Goal: Task Accomplishment & Management: Use online tool/utility

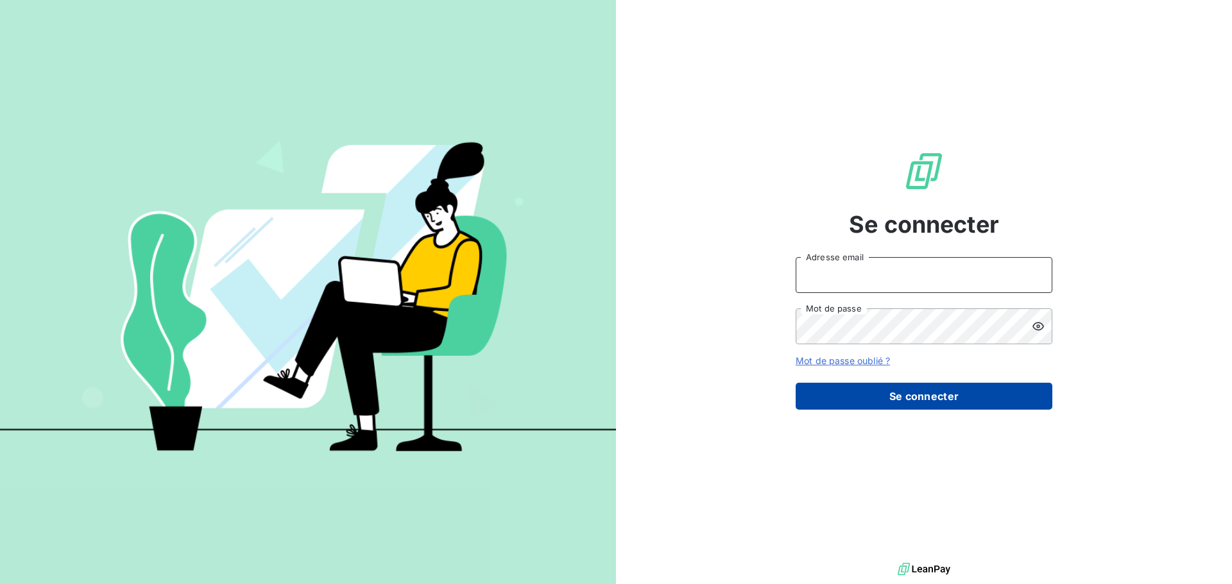
type input "ctellier@brillardetchoin.com"
click at [890, 396] on button "Se connecter" at bounding box center [923, 396] width 257 height 27
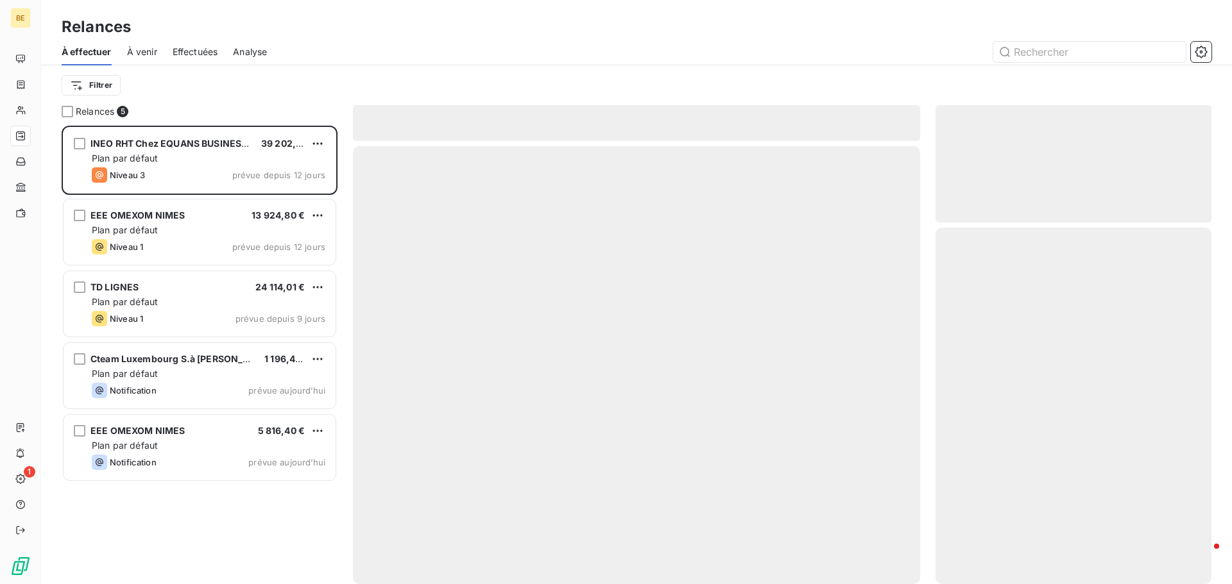
scroll to position [449, 266]
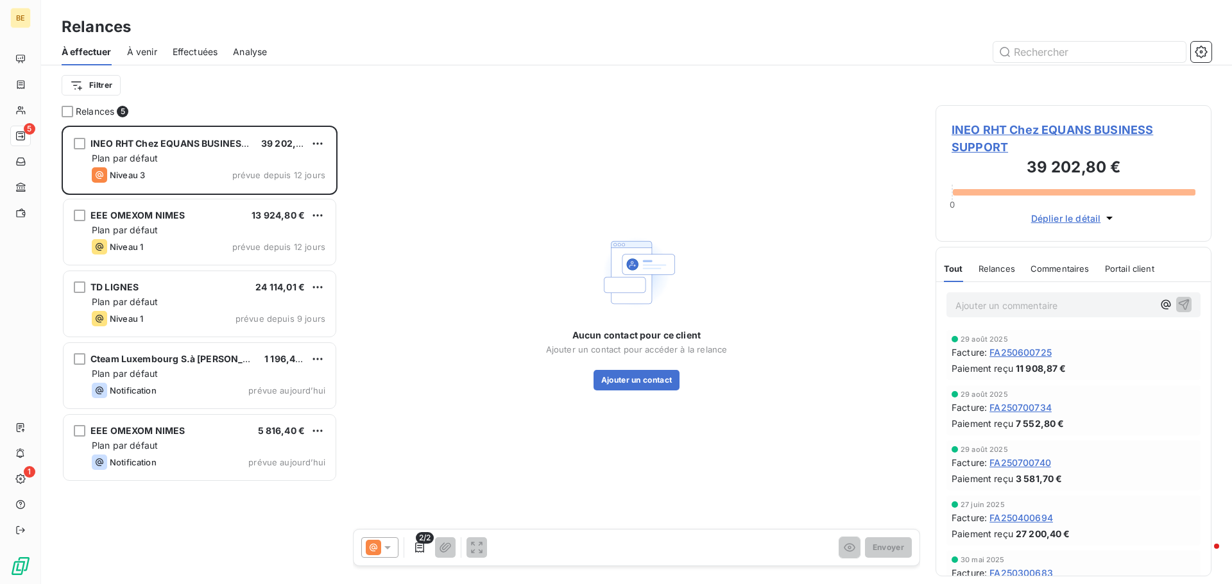
drag, startPoint x: 45, startPoint y: 135, endPoint x: 451, endPoint y: 380, distance: 474.2
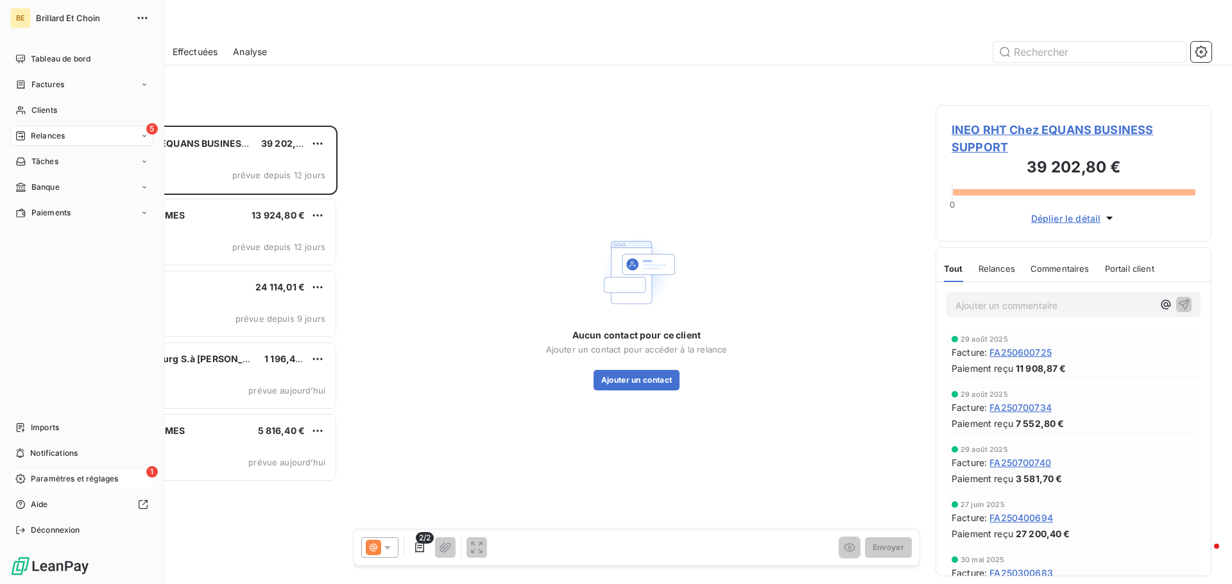
click at [60, 486] on div "1 Paramètres et réglages" at bounding box center [81, 479] width 143 height 21
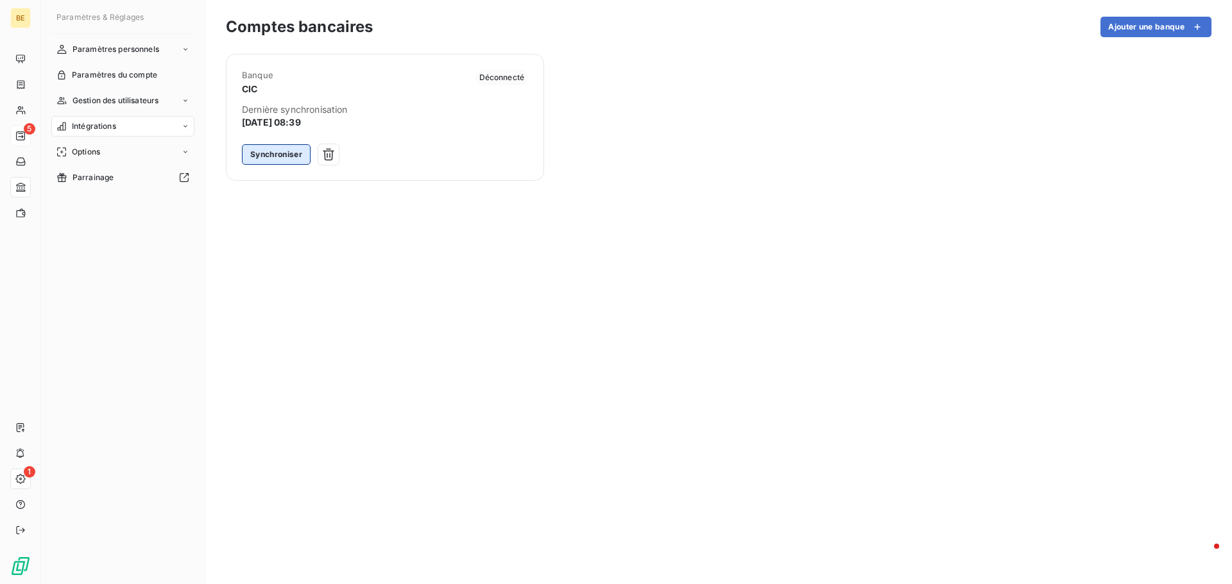
click at [271, 157] on button "Synchroniser" at bounding box center [276, 154] width 69 height 21
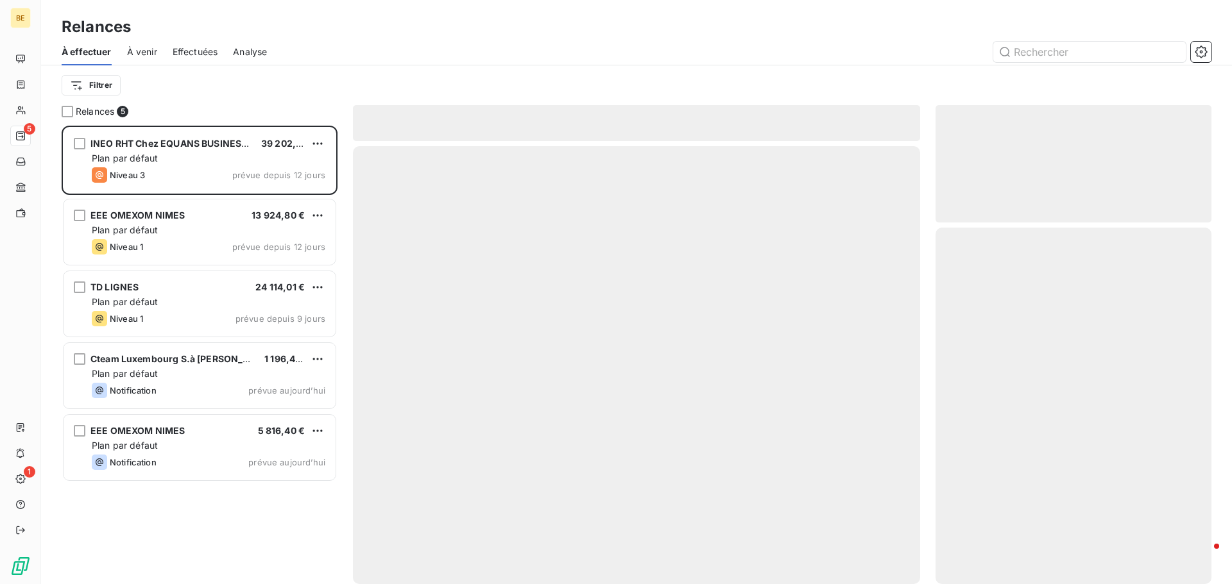
scroll to position [449, 266]
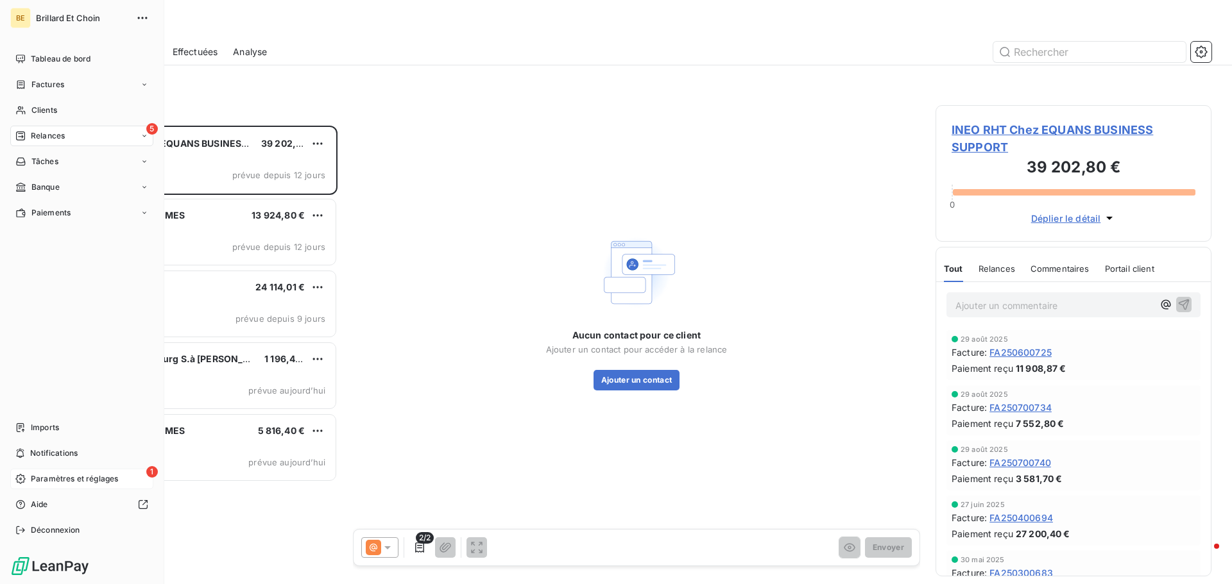
click at [64, 476] on span "Paramètres et réglages" at bounding box center [74, 479] width 87 height 12
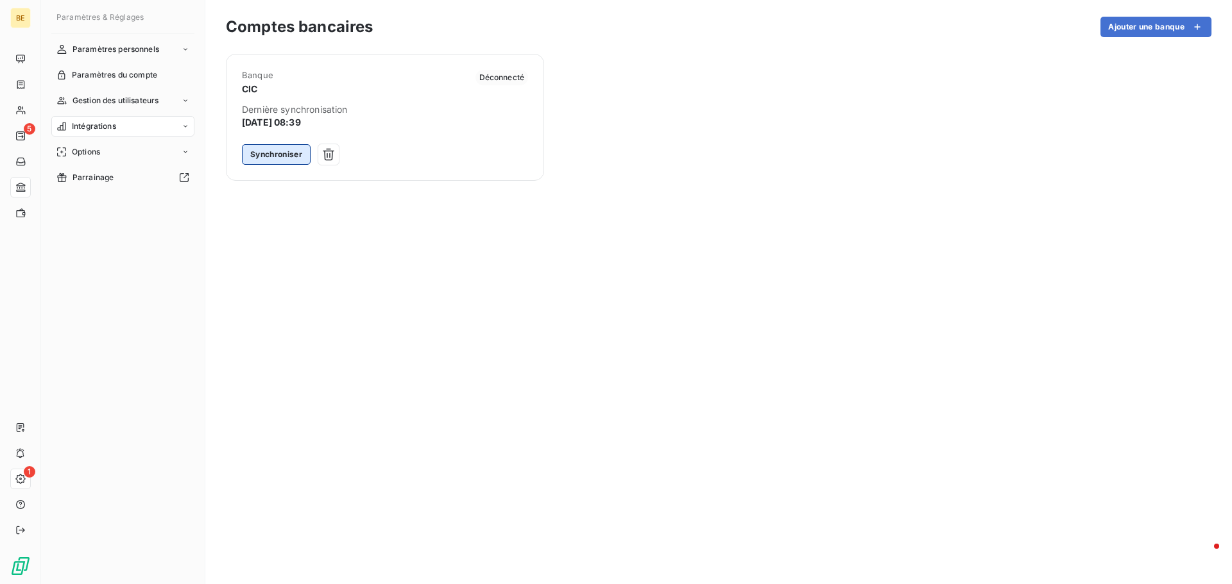
click at [276, 155] on button "Synchroniser" at bounding box center [276, 154] width 69 height 21
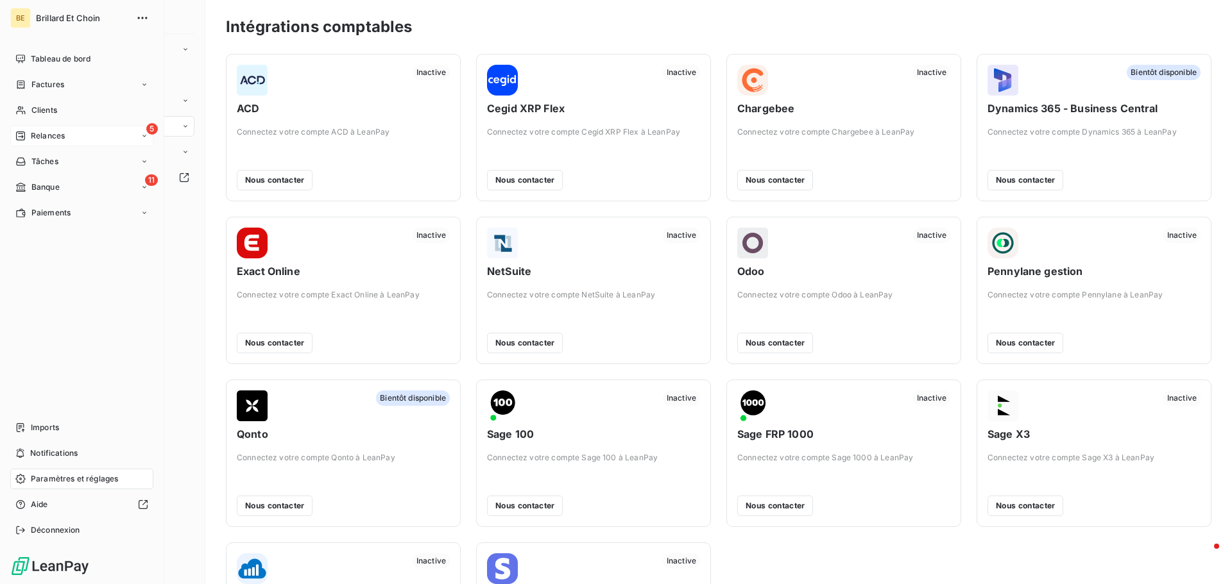
click at [31, 138] on span "Relances" at bounding box center [48, 136] width 34 height 12
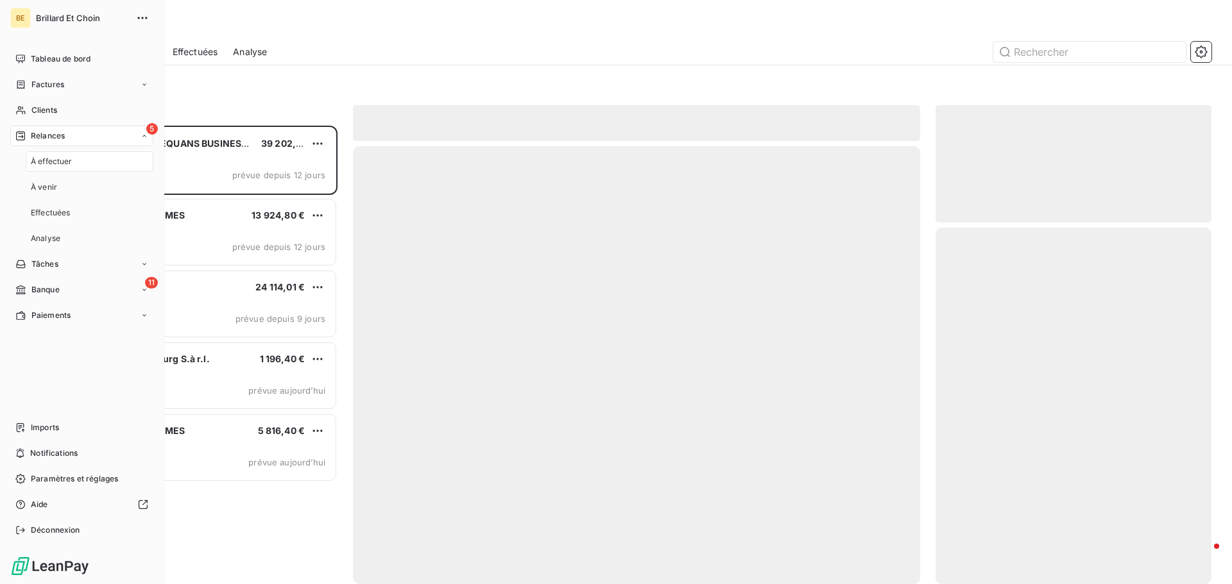
scroll to position [449, 266]
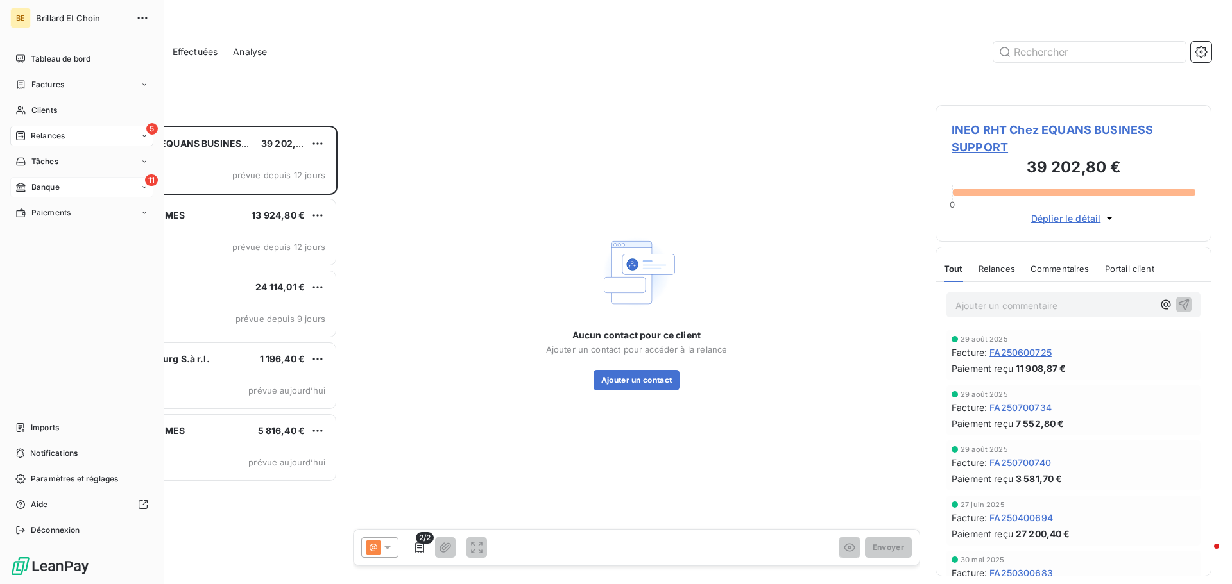
click at [61, 185] on div "11 Banque" at bounding box center [81, 187] width 143 height 21
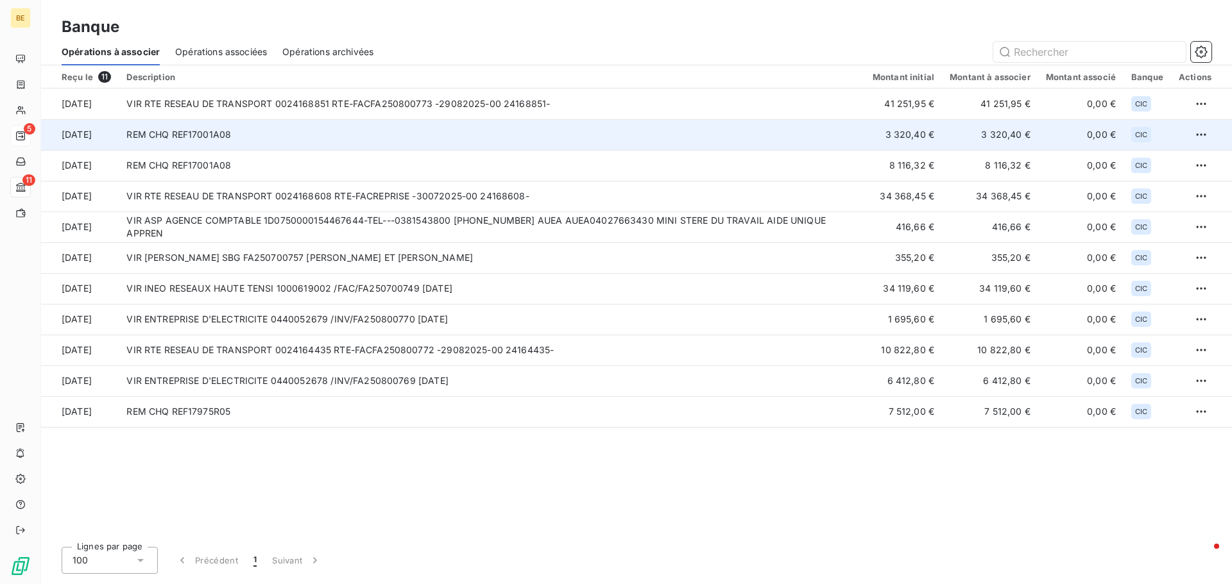
click at [215, 135] on td "REM CHQ REF17001A08" at bounding box center [491, 134] width 745 height 31
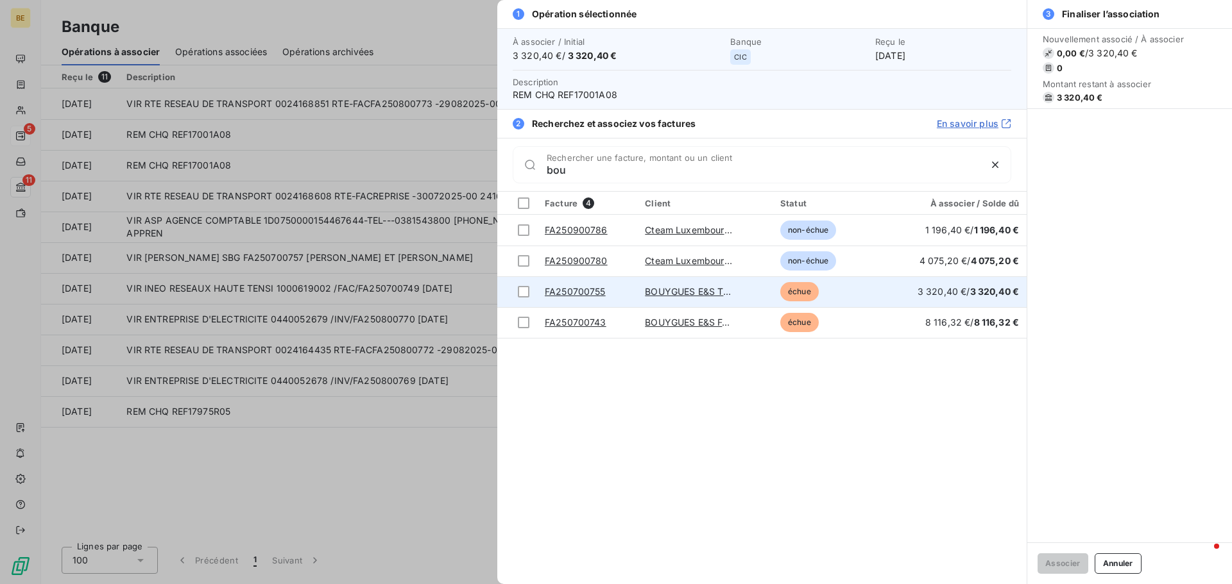
type input "bou"
click at [945, 293] on span "3 320,40 € / 3 320,40 €" at bounding box center [967, 291] width 101 height 11
click at [521, 290] on div at bounding box center [524, 292] width 12 height 12
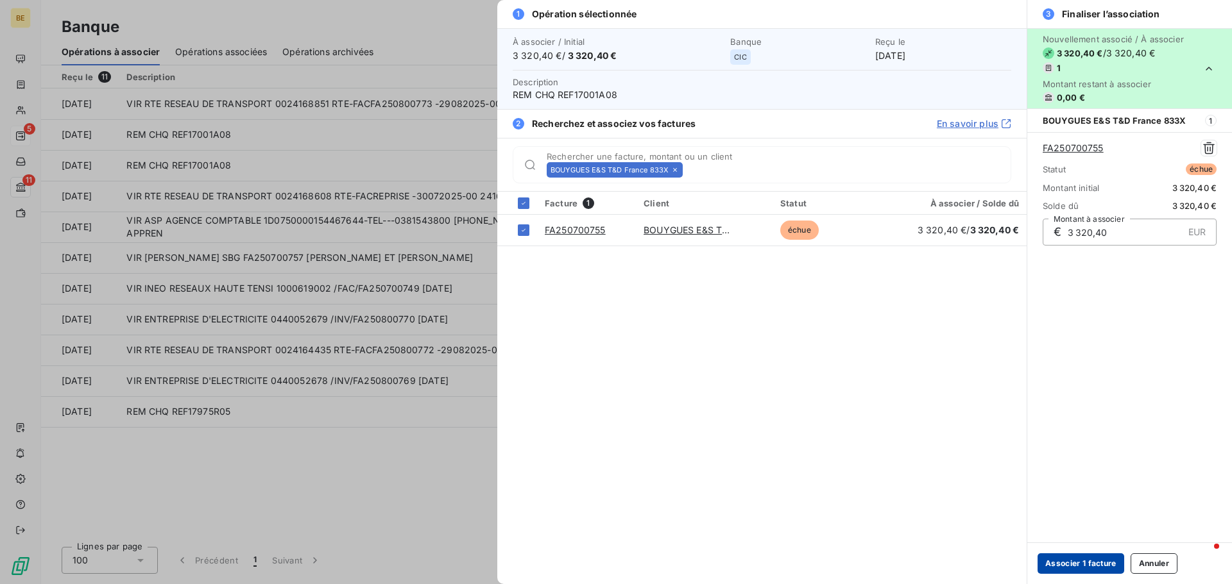
click at [1084, 563] on button "Associer 1 facture" at bounding box center [1080, 564] width 87 height 21
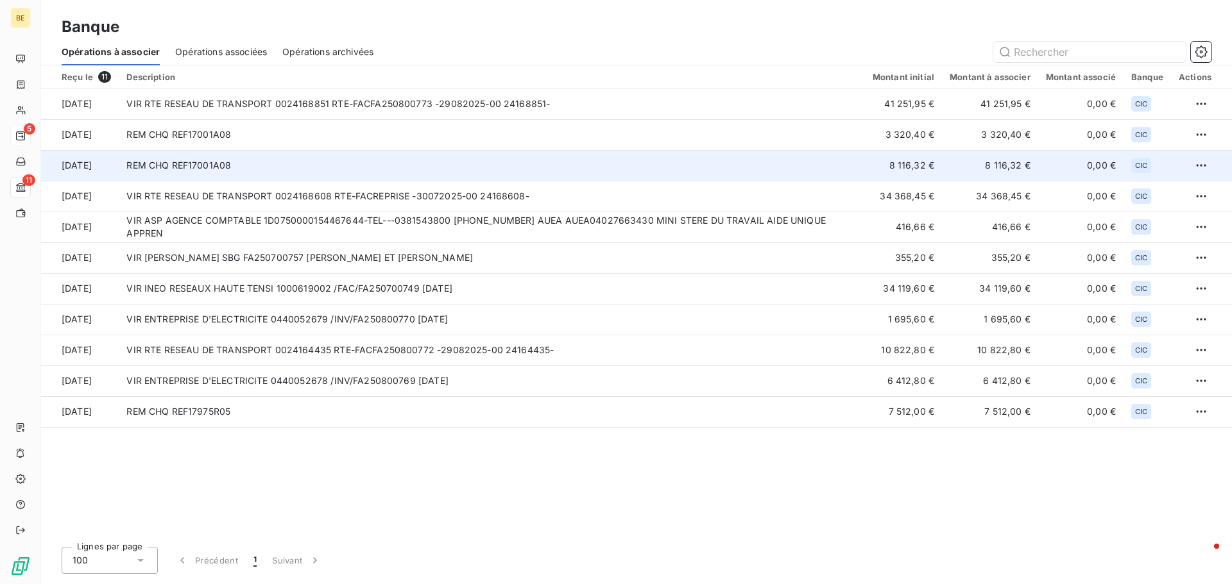
click at [203, 169] on td "REM CHQ REF17001A08" at bounding box center [491, 165] width 745 height 31
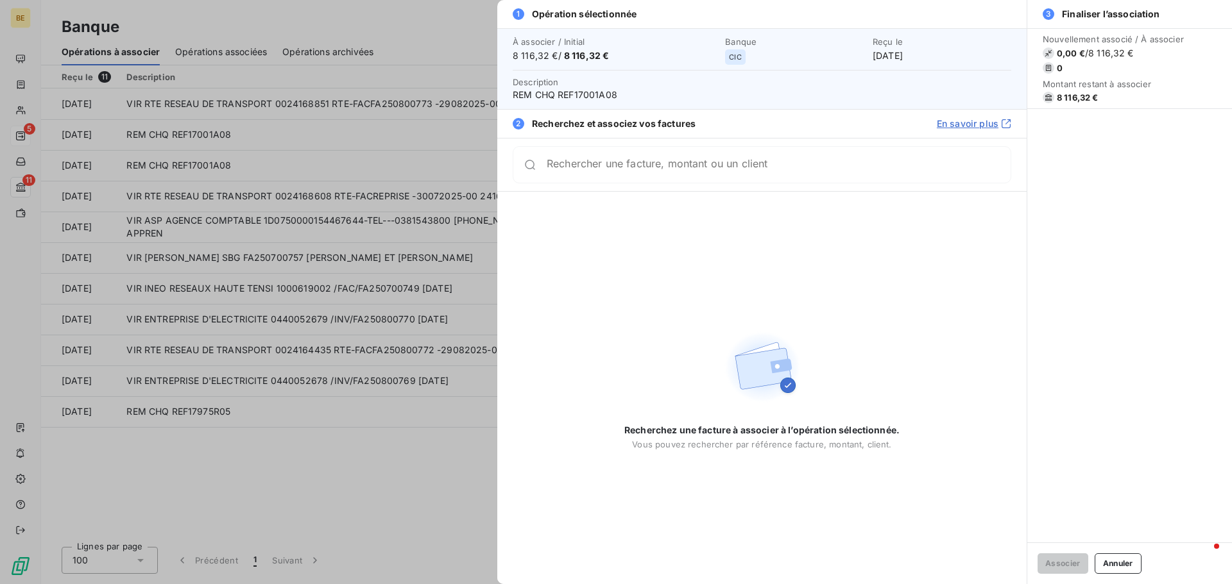
click at [627, 170] on input "Rechercher une facture, montant ou un client" at bounding box center [778, 164] width 464 height 13
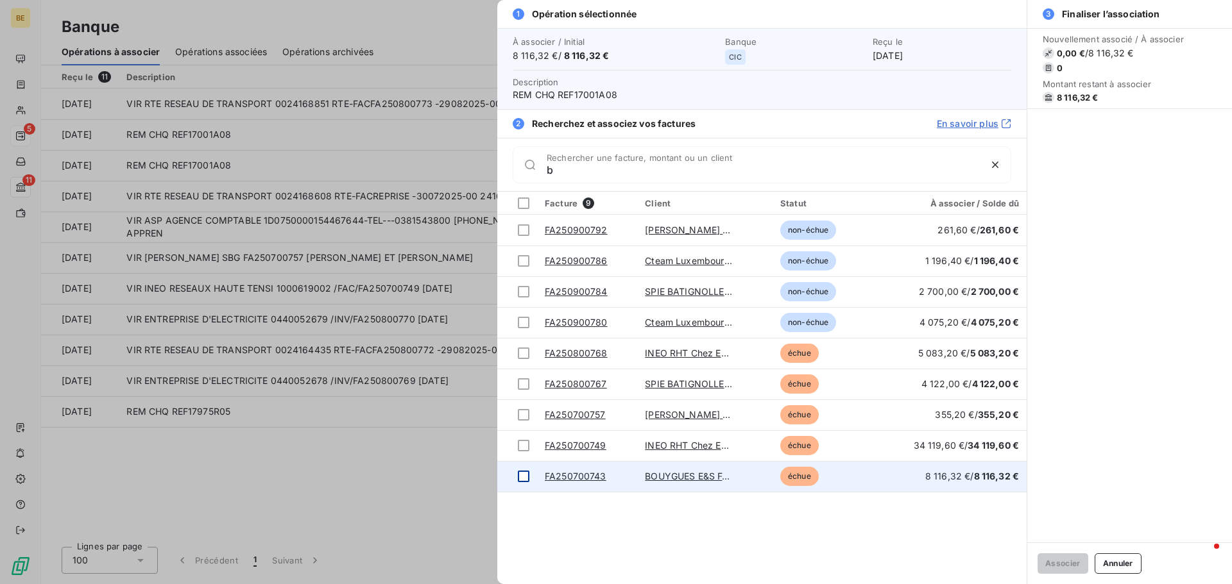
type input "b"
click at [521, 477] on div at bounding box center [524, 477] width 12 height 12
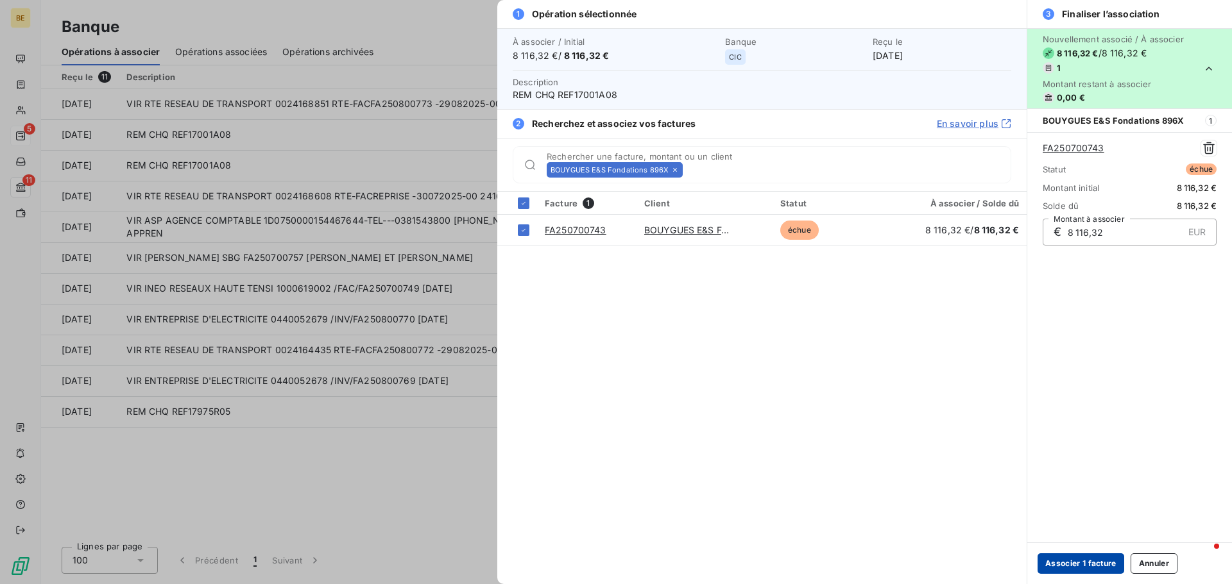
click at [1078, 566] on button "Associer 1 facture" at bounding box center [1080, 564] width 87 height 21
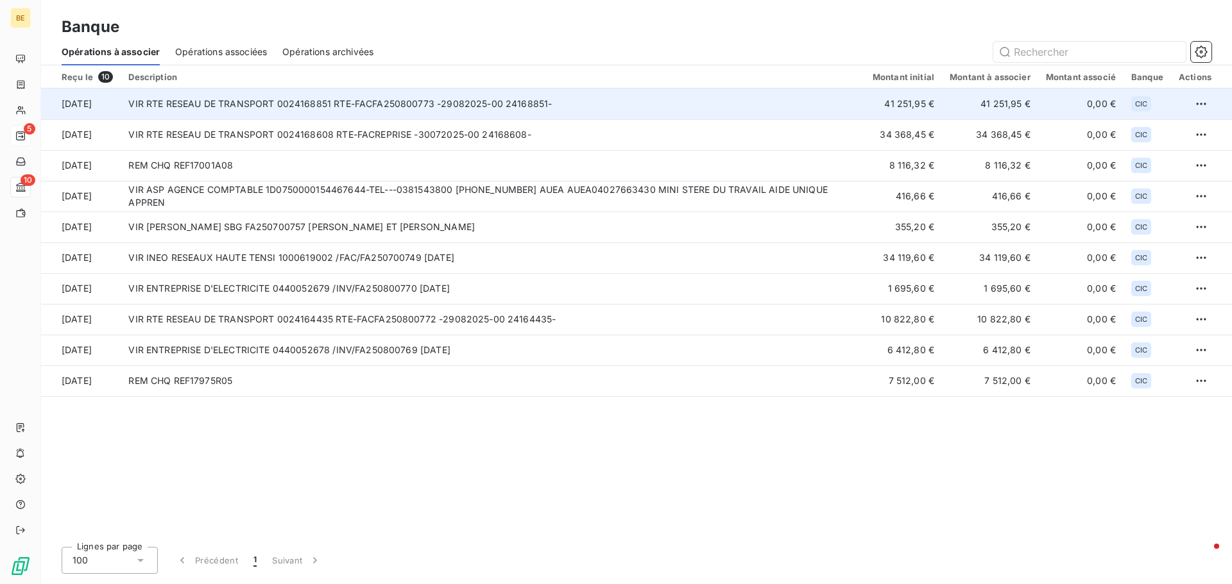
click at [164, 105] on td "VIR RTE RESEAU DE TRANSPORT 0024168851 RTE-FACFA250800773 -29082025-00 24168851-" at bounding box center [492, 104] width 743 height 31
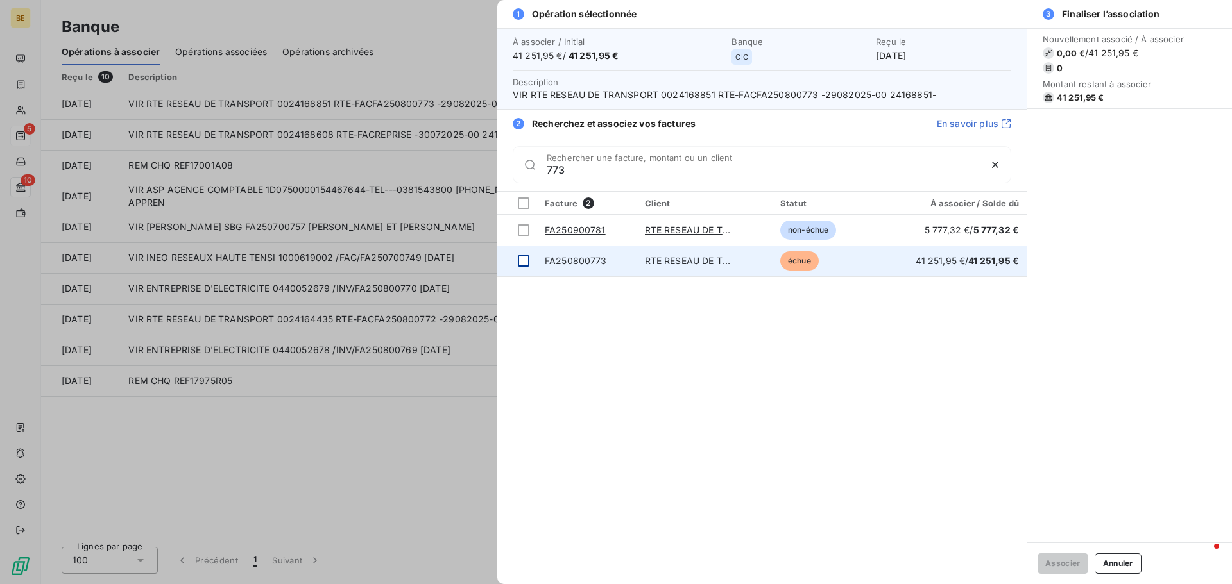
type input "773"
click at [521, 260] on div at bounding box center [524, 261] width 12 height 12
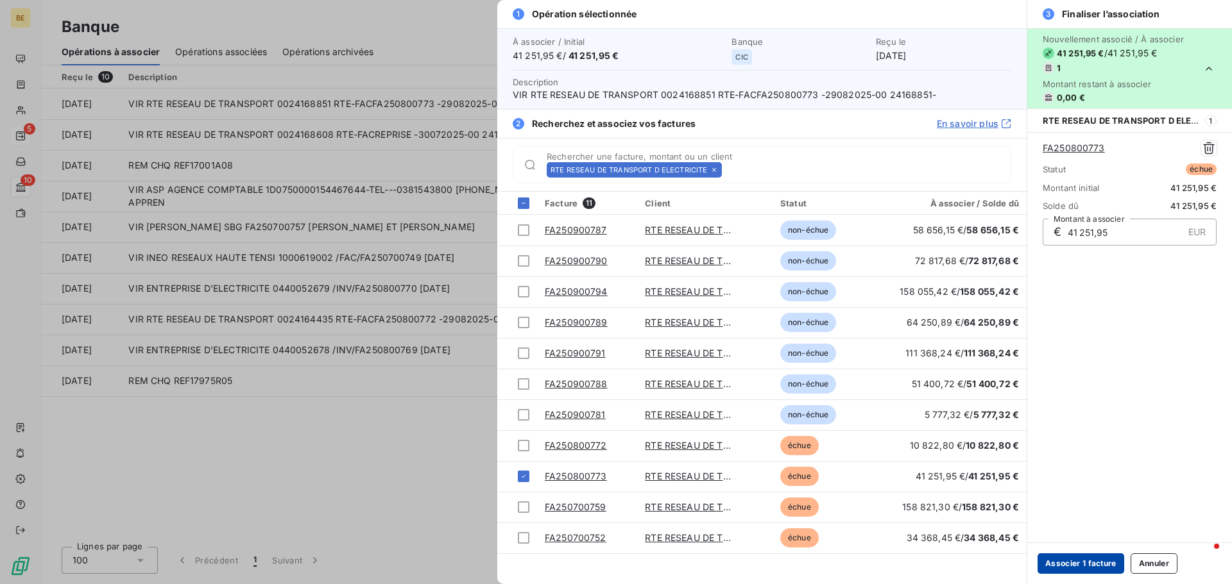
click at [1092, 564] on button "Associer 1 facture" at bounding box center [1080, 564] width 87 height 21
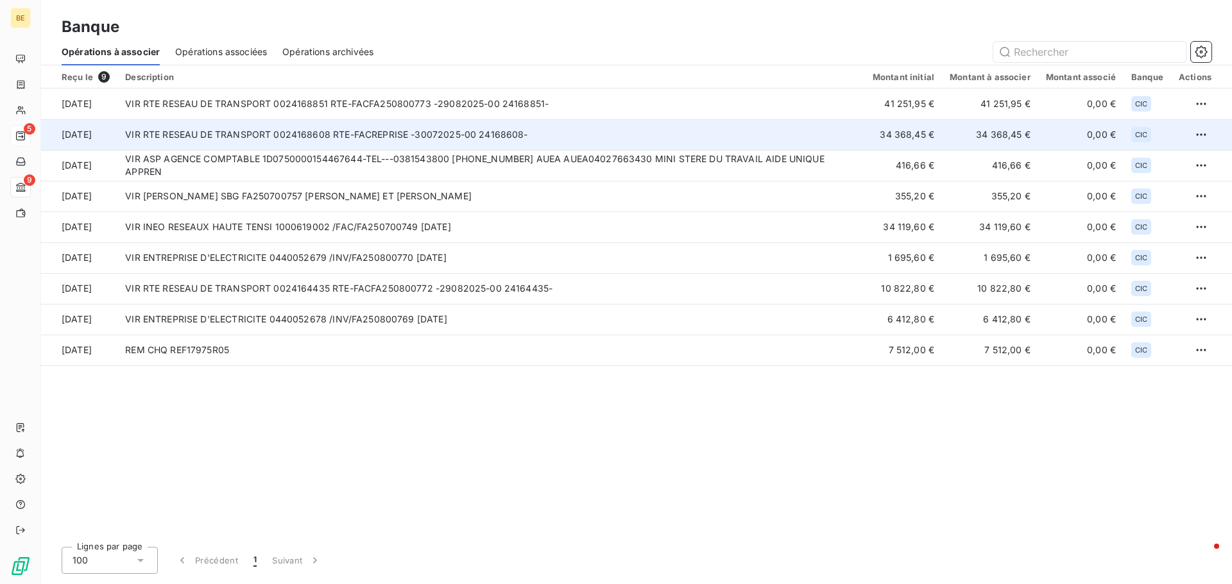
click at [169, 139] on td "VIR RTE RESEAU DE TRANSPORT 0024168608 RTE-FACREPRISE -30072025-00 24168608-" at bounding box center [490, 134] width 747 height 31
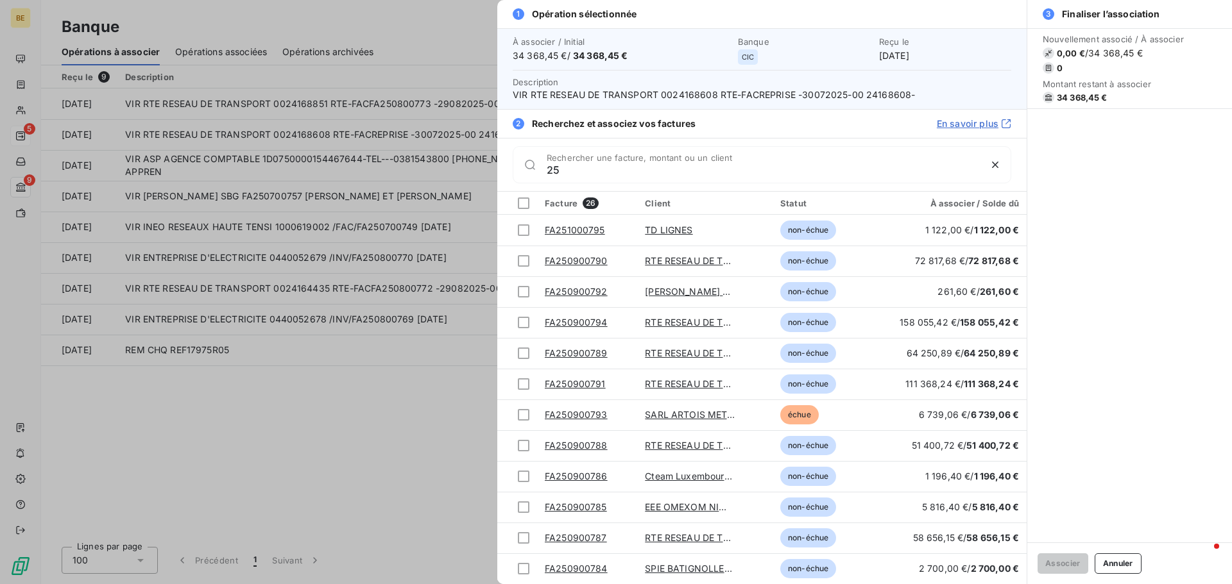
type input "25"
click at [377, 423] on div at bounding box center [616, 292] width 1232 height 584
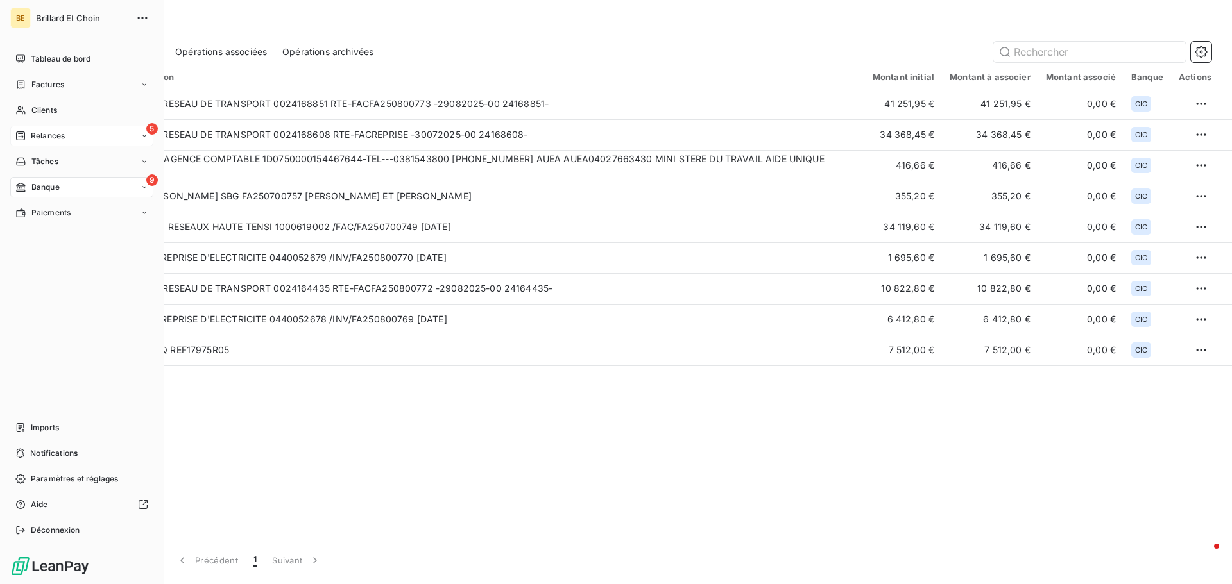
click at [29, 132] on div "Relances" at bounding box center [39, 136] width 49 height 12
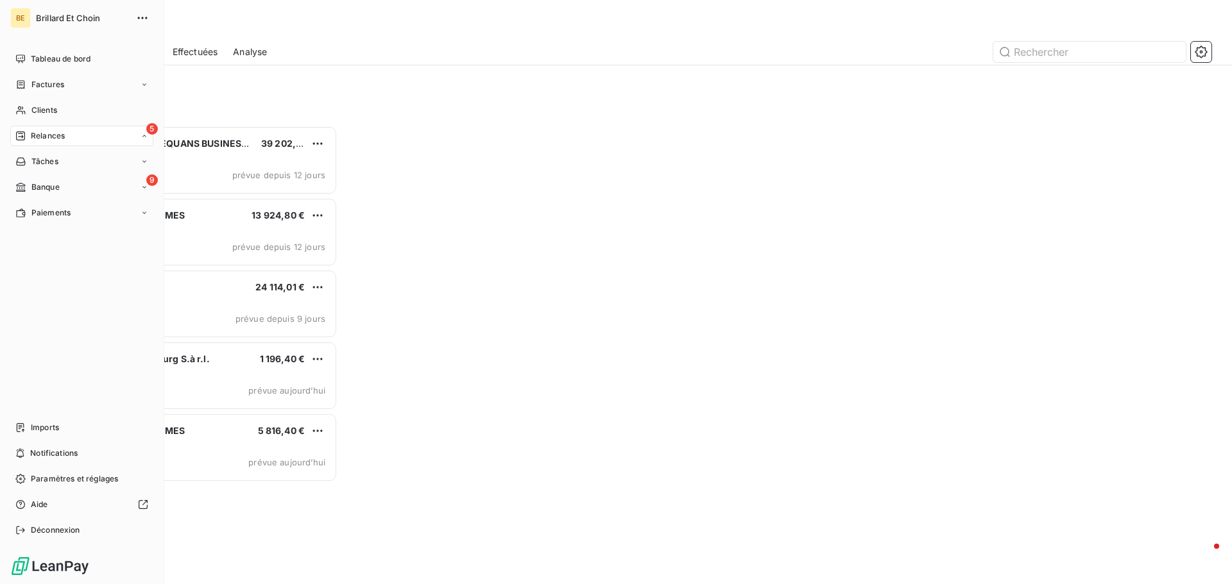
scroll to position [449, 266]
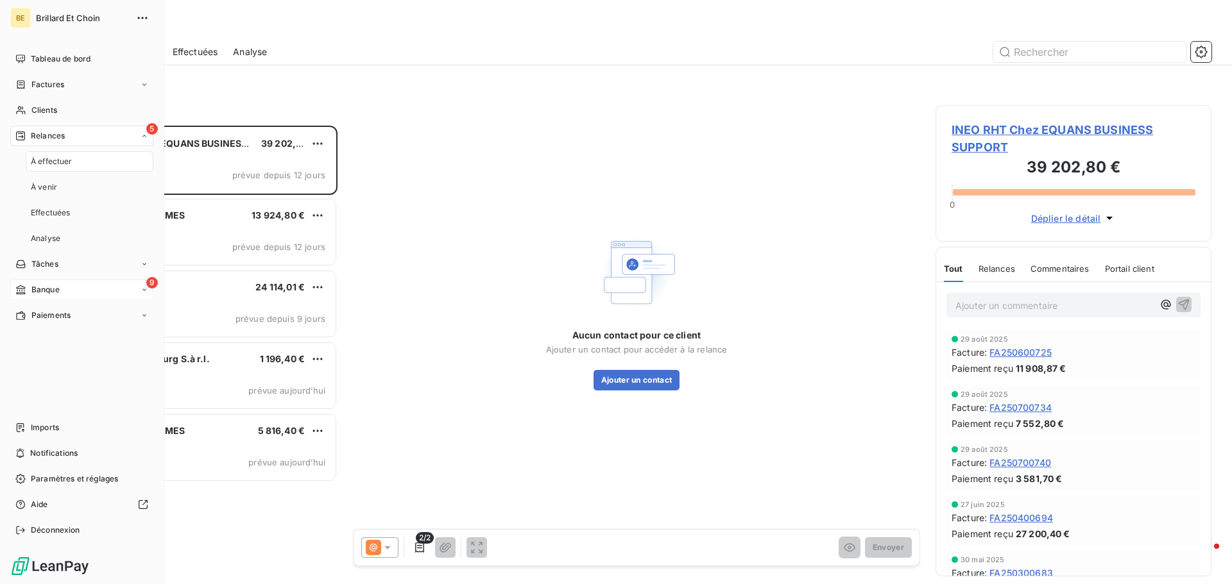
click at [57, 291] on span "Banque" at bounding box center [45, 290] width 28 height 12
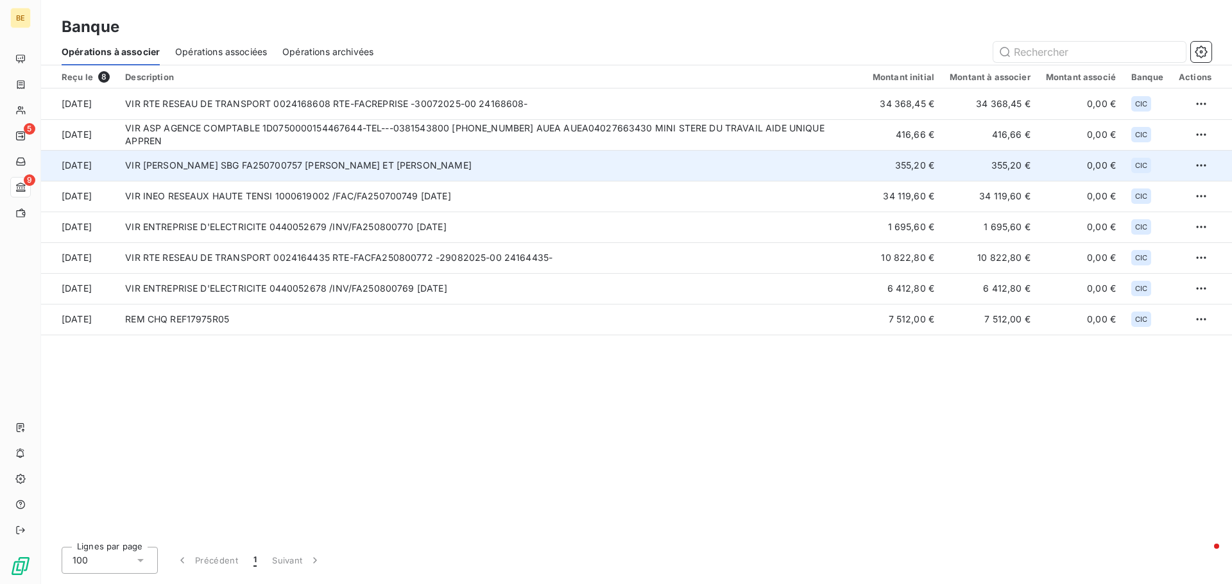
click at [208, 169] on td "VIR PRESTIA SBG FA250700757 BRILLARD ET CHOIN" at bounding box center [490, 165] width 747 height 31
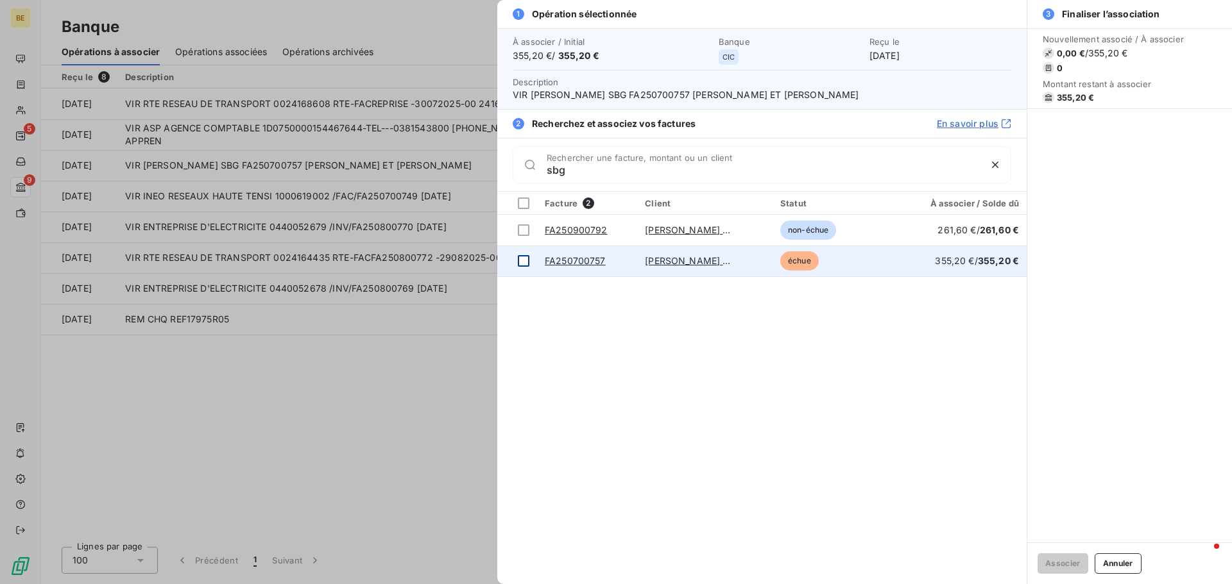
type input "sbg"
click at [521, 258] on div at bounding box center [524, 261] width 12 height 12
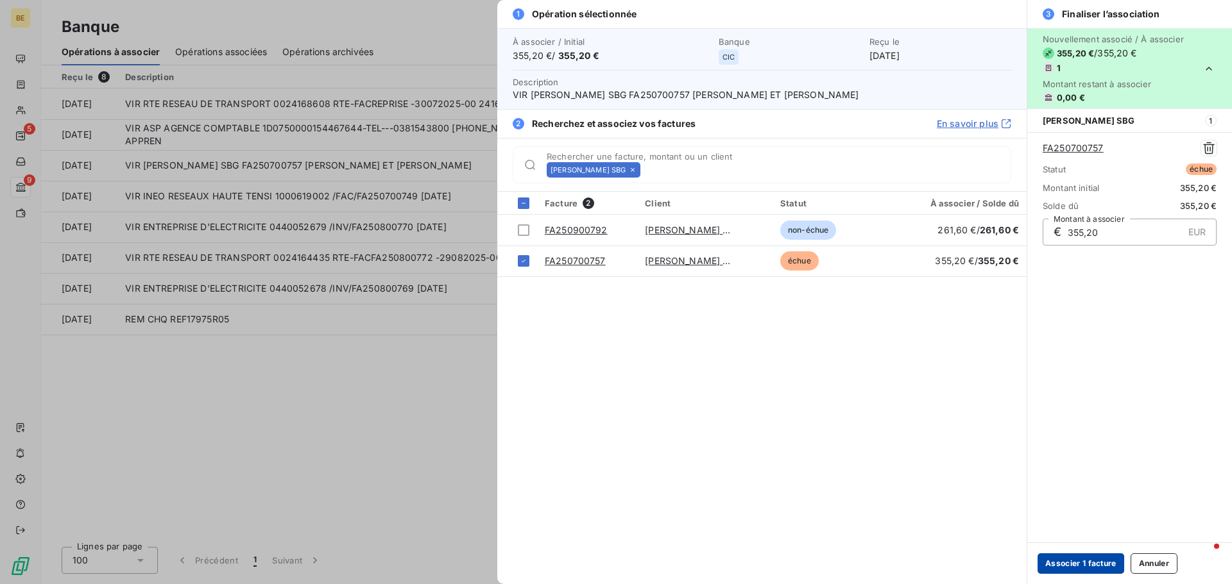
click at [1065, 567] on button "Associer 1 facture" at bounding box center [1080, 564] width 87 height 21
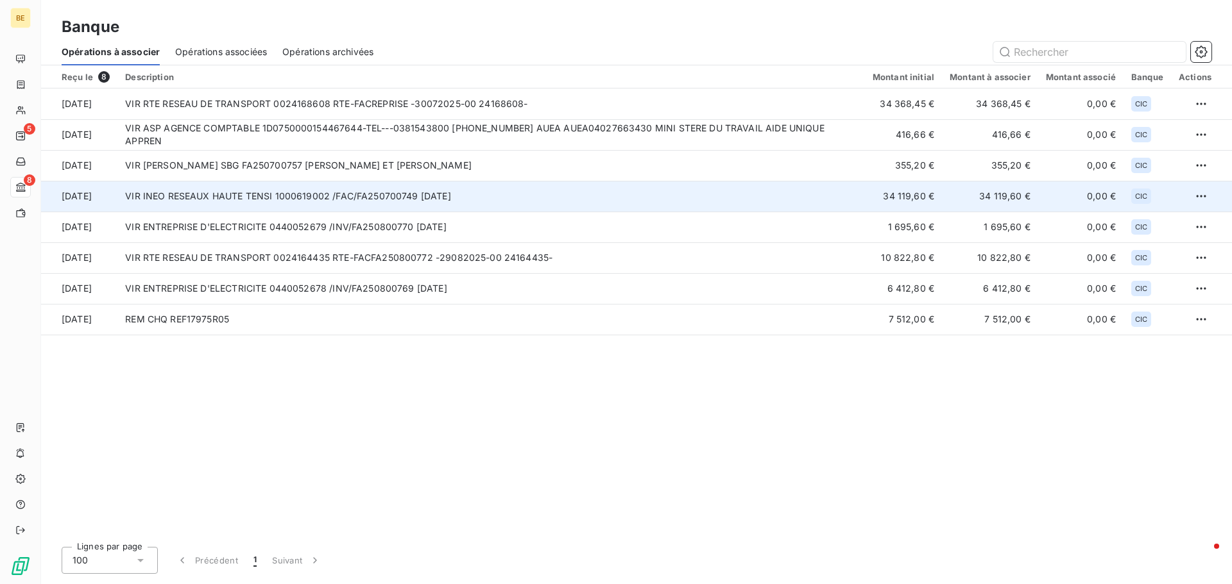
click at [224, 198] on td "VIR INEO RESEAUX HAUTE TENSI 1000619002 /FAC/FA250700749 29.7.2025" at bounding box center [490, 196] width 747 height 31
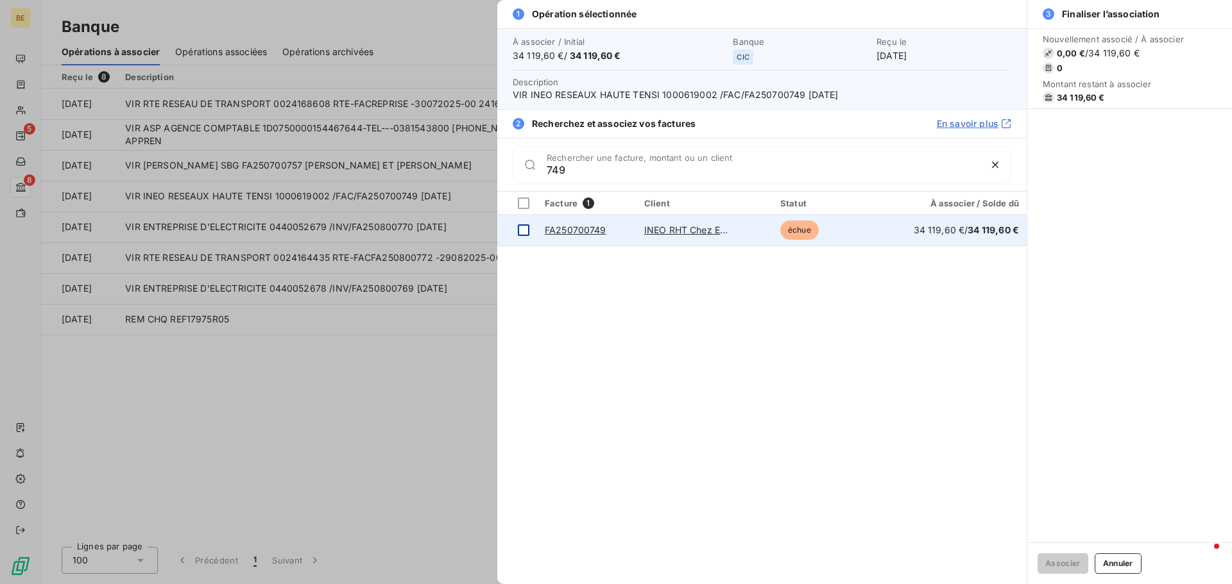
type input "749"
click at [521, 230] on div at bounding box center [524, 230] width 12 height 12
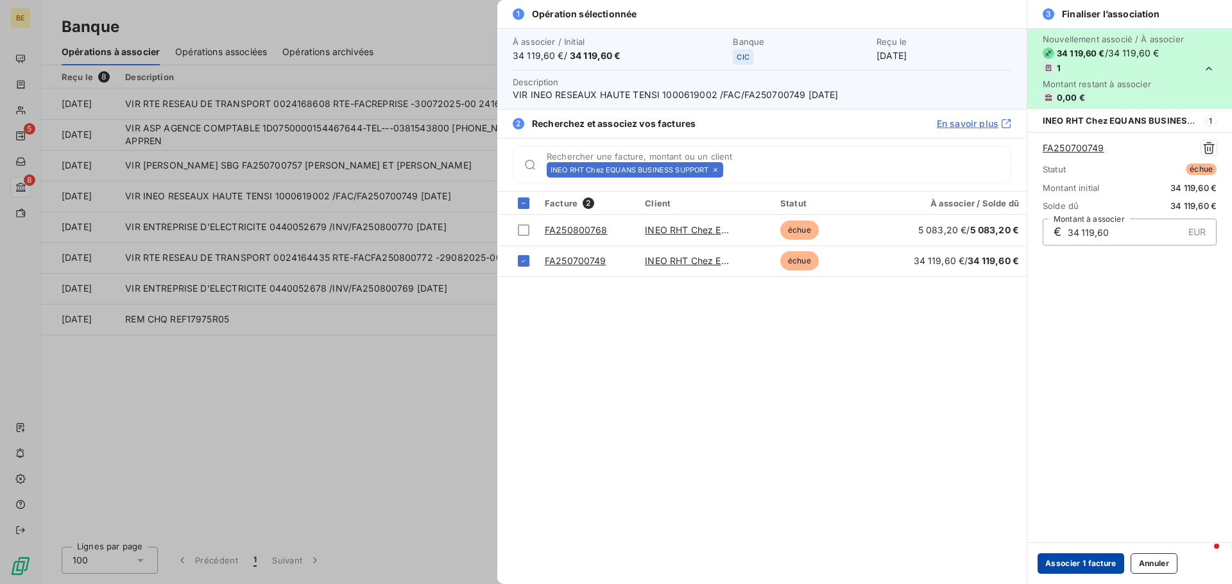
click at [1058, 561] on button "Associer 1 facture" at bounding box center [1080, 564] width 87 height 21
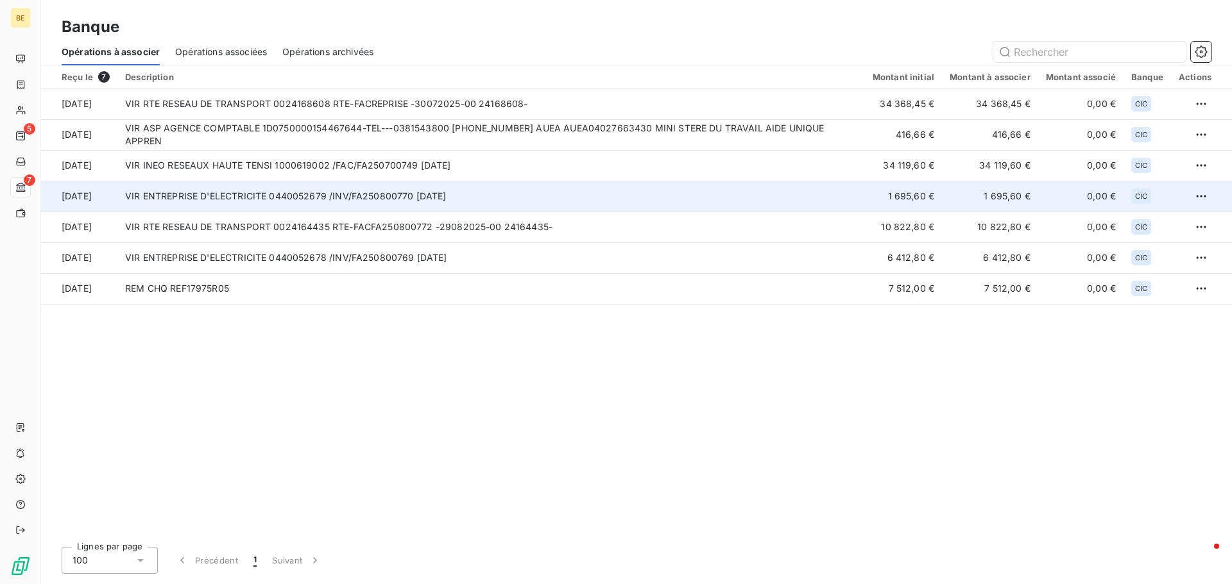
click at [105, 199] on td "29 sept. 2025" at bounding box center [79, 196] width 76 height 31
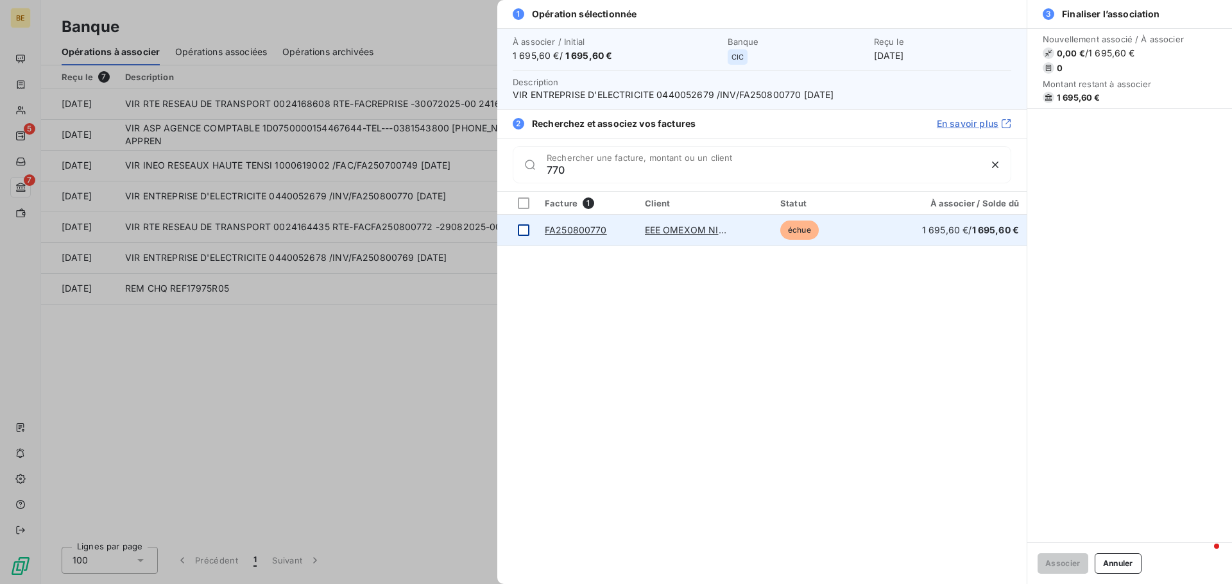
type input "770"
click at [518, 230] on div at bounding box center [524, 230] width 12 height 12
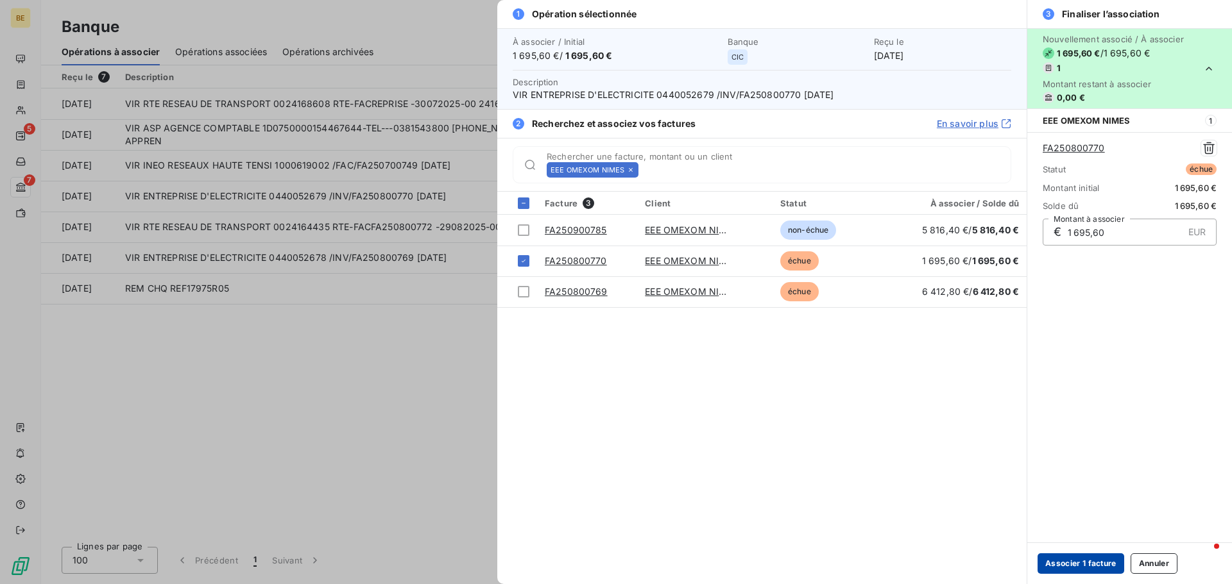
click at [1087, 567] on button "Associer 1 facture" at bounding box center [1080, 564] width 87 height 21
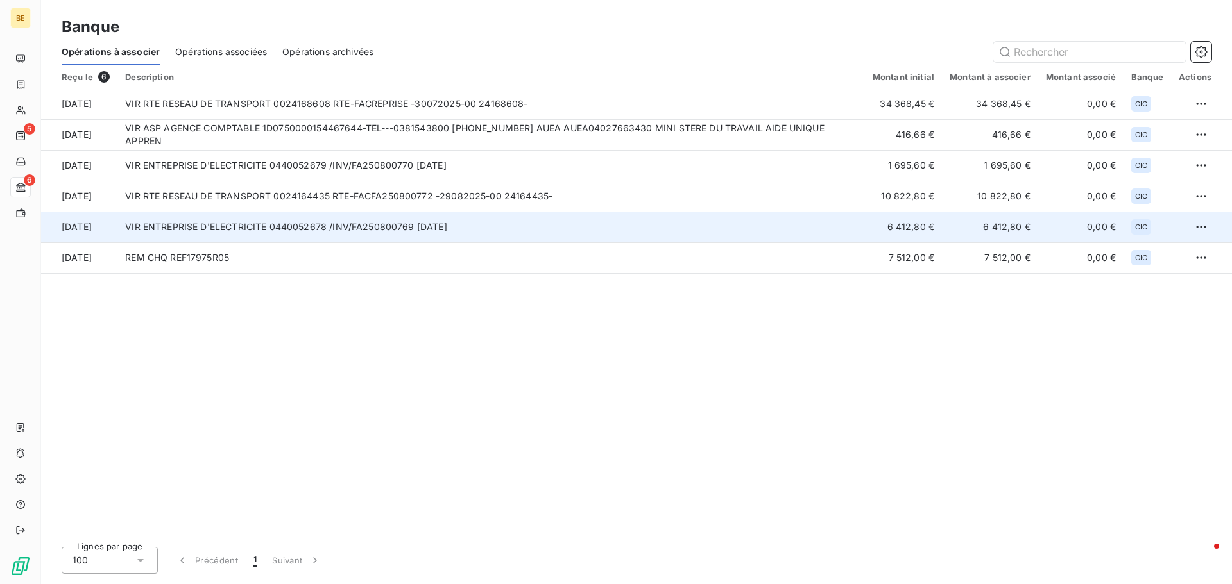
click at [83, 226] on td "26 sept. 2025" at bounding box center [79, 227] width 76 height 31
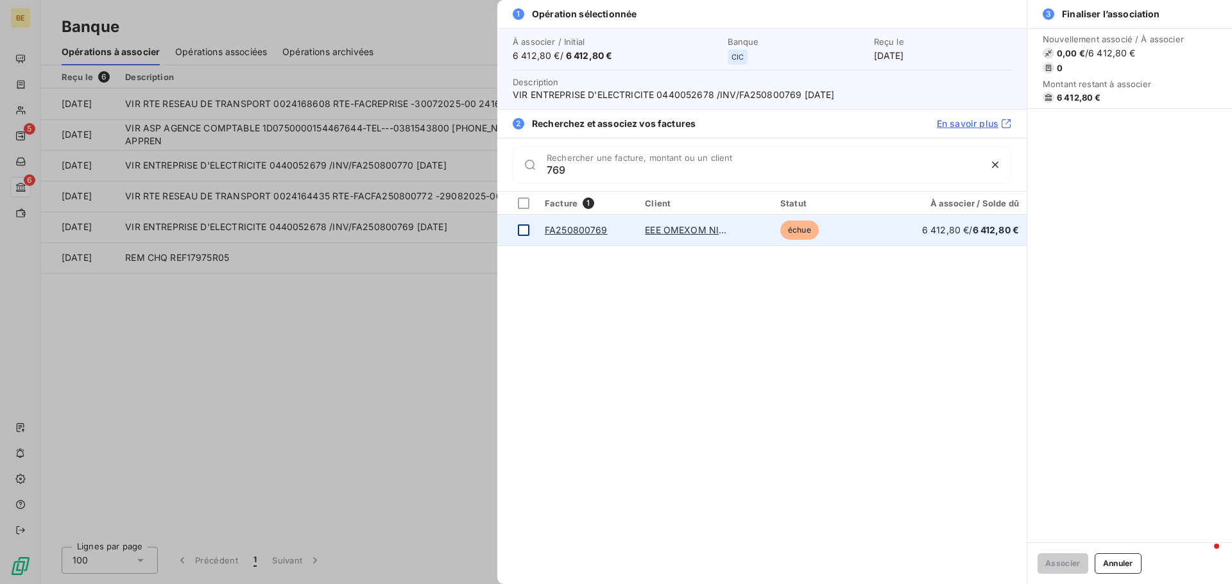
type input "769"
click at [521, 228] on div at bounding box center [524, 230] width 12 height 12
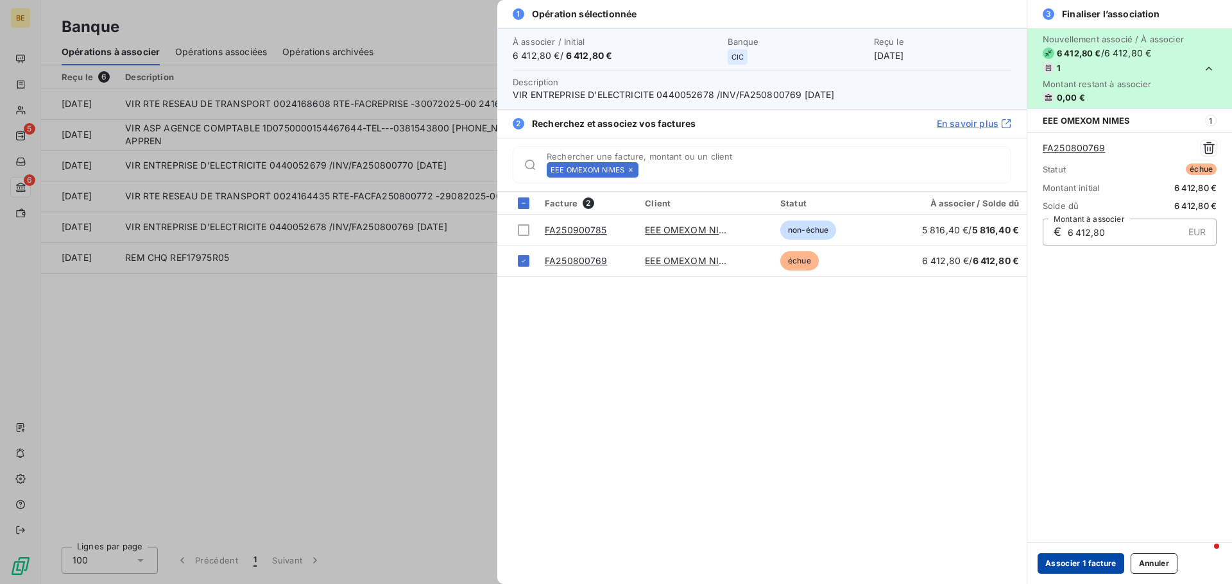
click at [1091, 563] on button "Associer 1 facture" at bounding box center [1080, 564] width 87 height 21
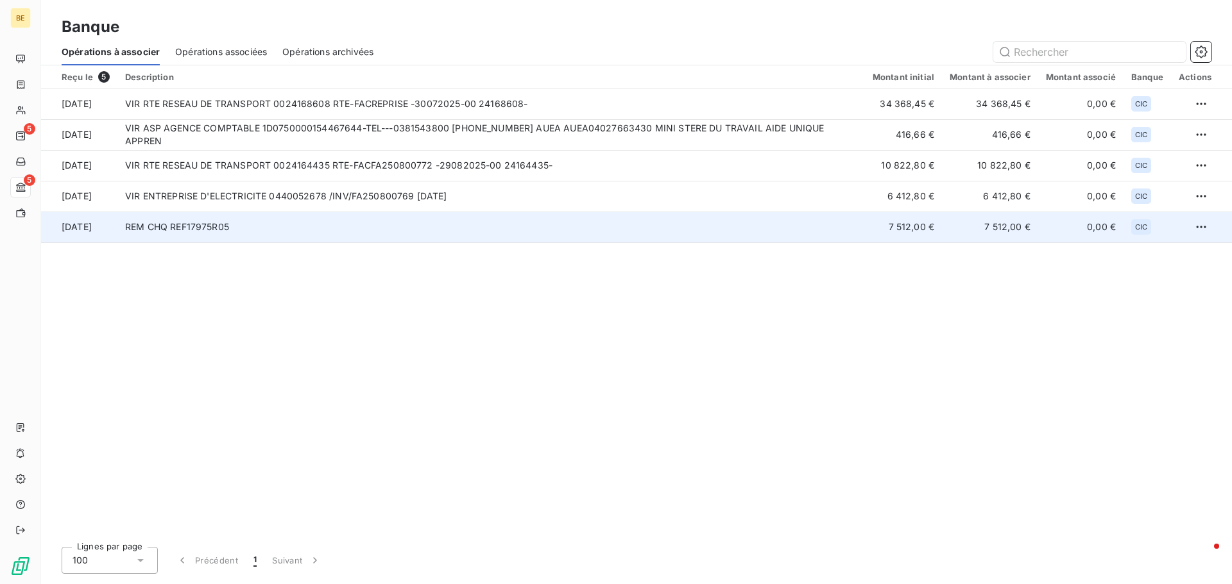
click at [117, 228] on td "[DATE]" at bounding box center [79, 227] width 76 height 31
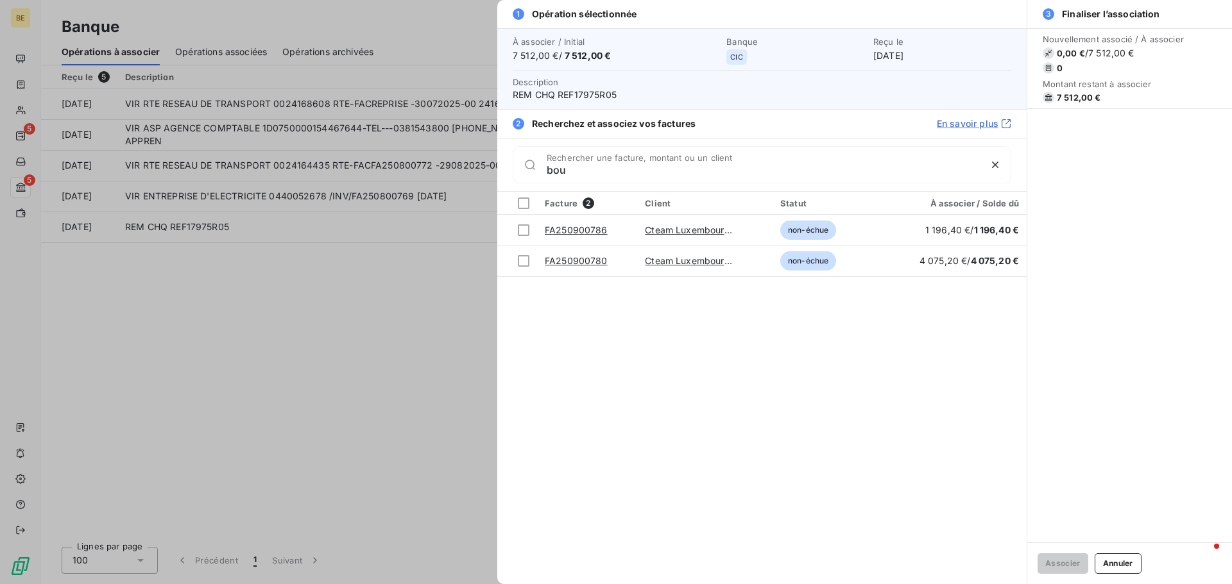
type input "bou"
click at [286, 343] on div at bounding box center [616, 292] width 1232 height 584
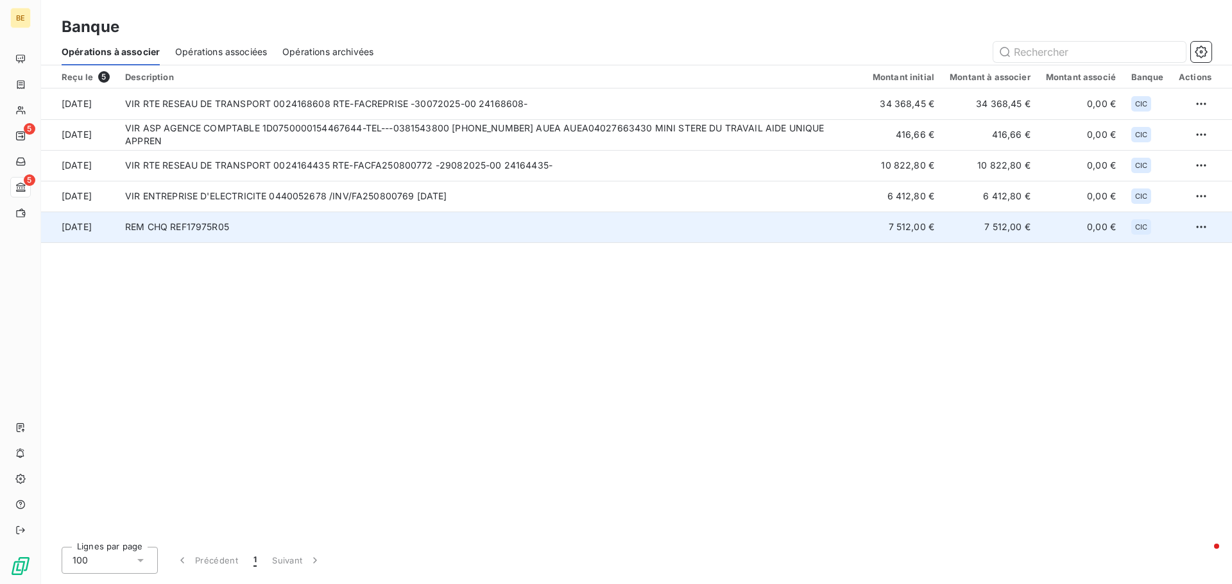
click at [158, 226] on td "REM CHQ REF17975R05" at bounding box center [490, 227] width 747 height 31
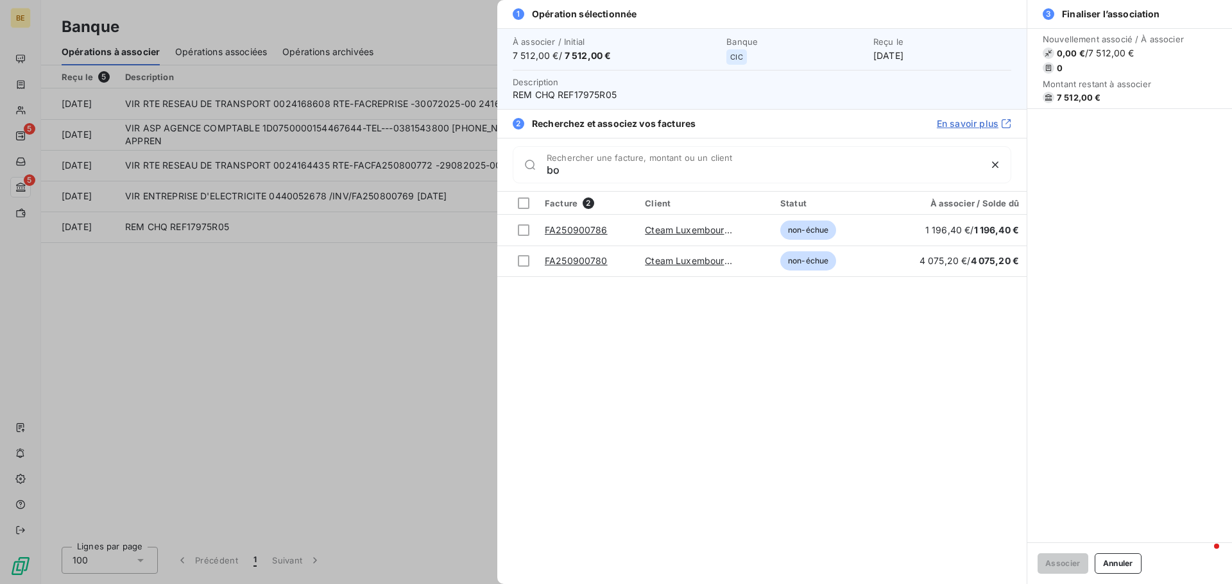
type input "b"
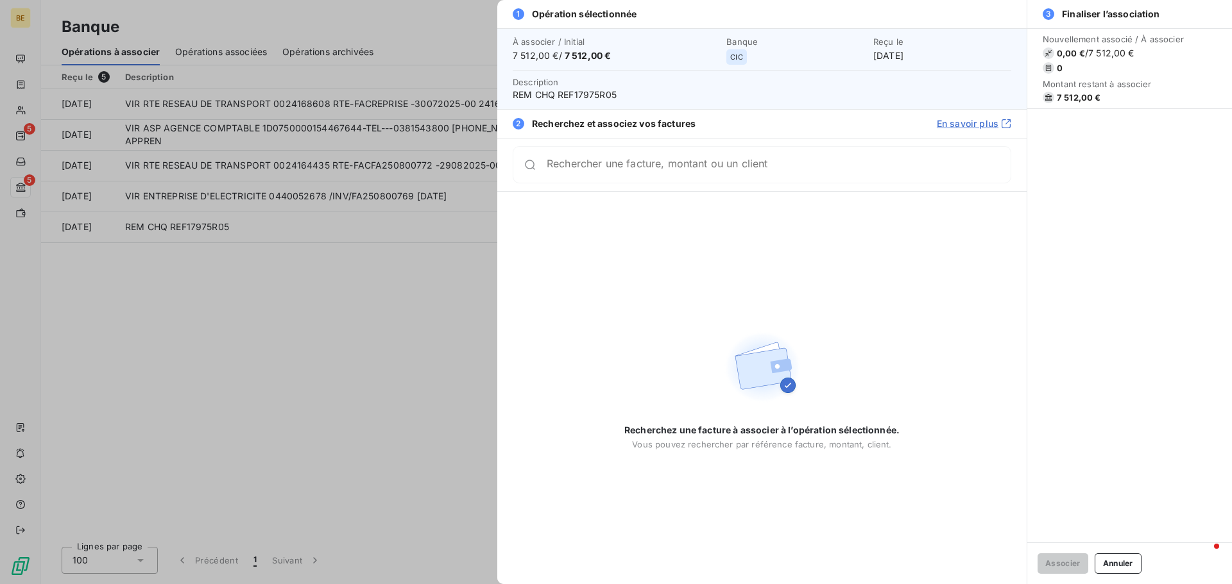
click at [443, 278] on div at bounding box center [616, 292] width 1232 height 584
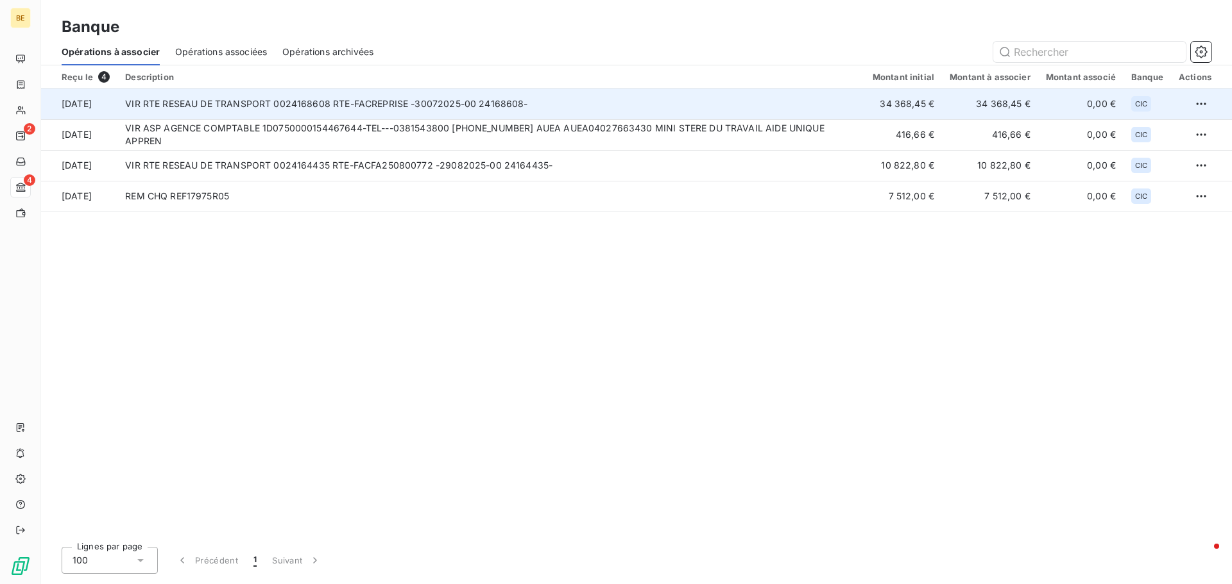
click at [281, 107] on td "VIR RTE RESEAU DE TRANSPORT 0024168608 RTE-FACREPRISE -30072025-00 24168608-" at bounding box center [490, 104] width 747 height 31
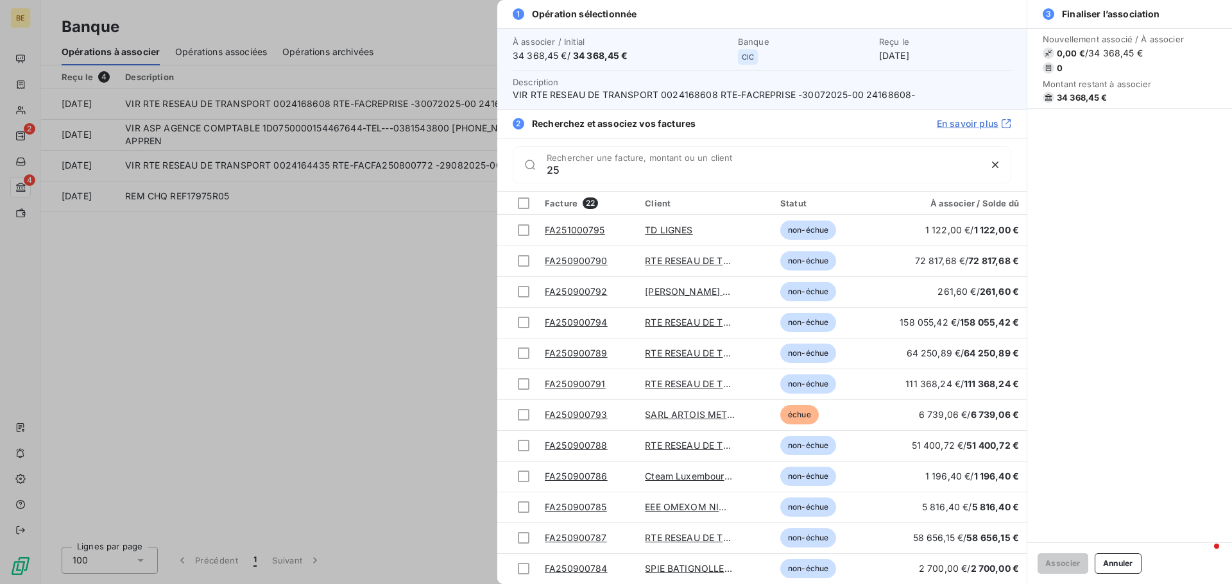
type input "2"
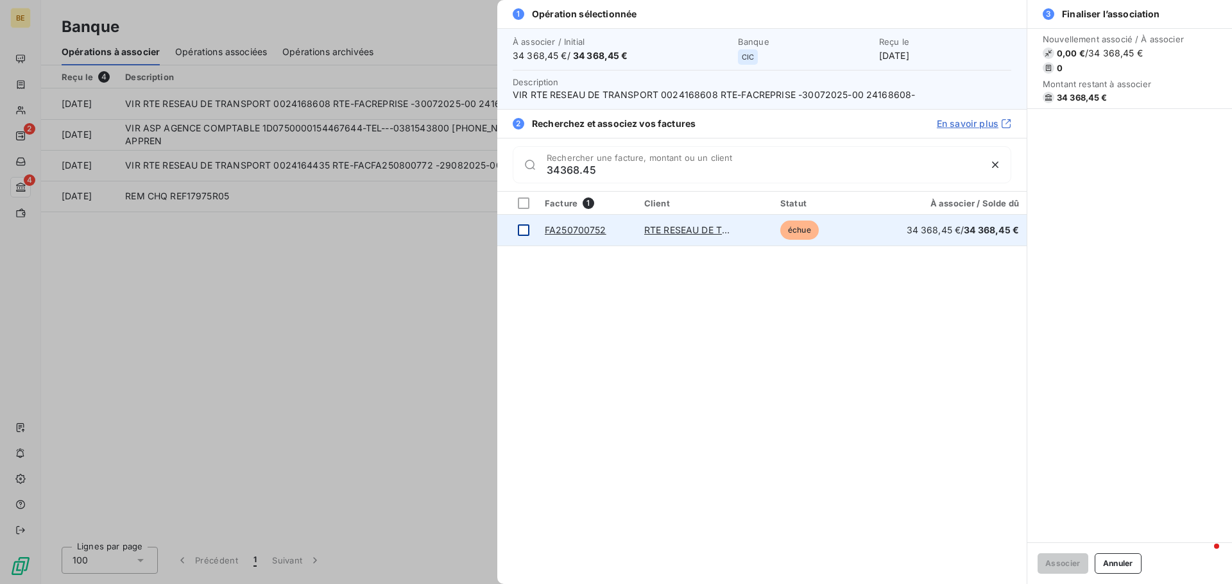
type input "34368.45"
click at [524, 230] on div at bounding box center [524, 230] width 12 height 12
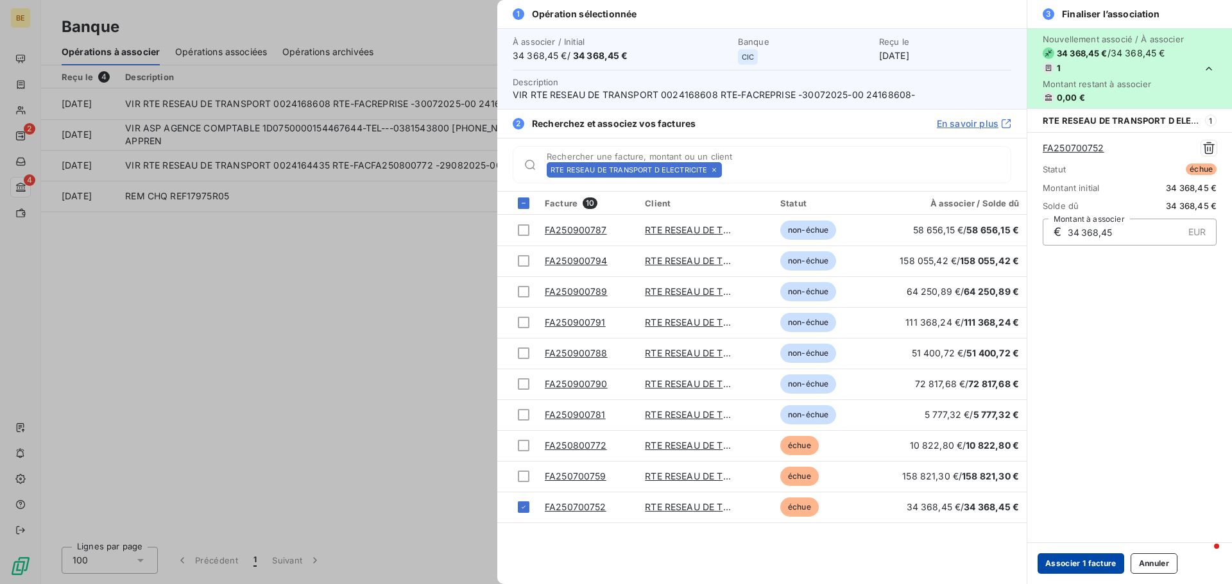
click at [1067, 566] on button "Associer 1 facture" at bounding box center [1080, 564] width 87 height 21
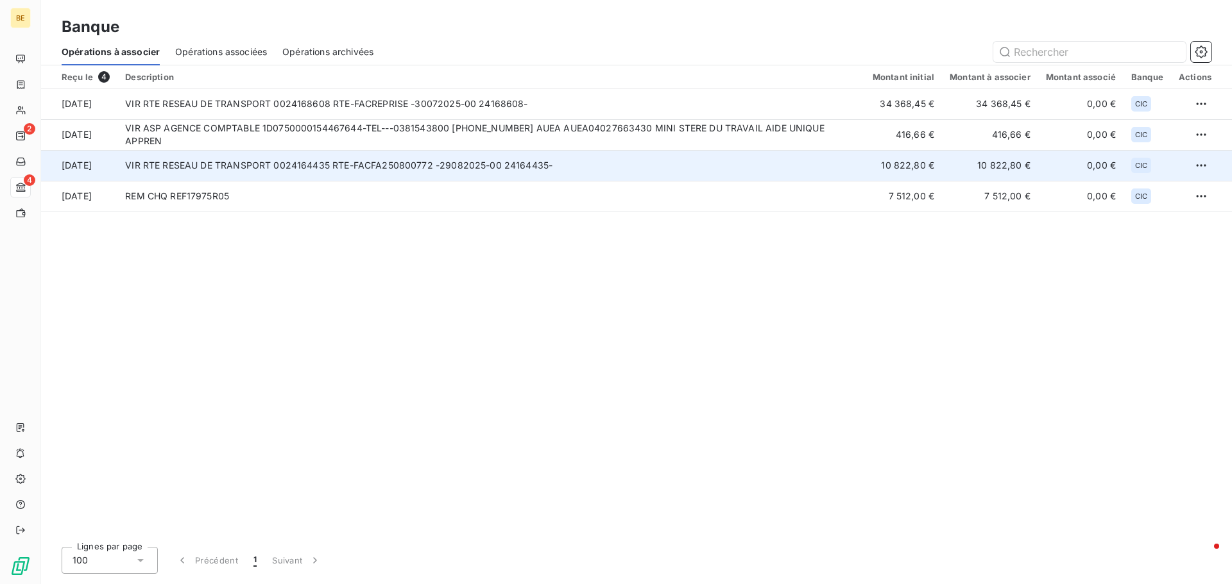
click at [275, 168] on td "VIR RTE RESEAU DE TRANSPORT 0024164435 RTE-FACFA250800772 -29082025-00 24164435-" at bounding box center [490, 165] width 747 height 31
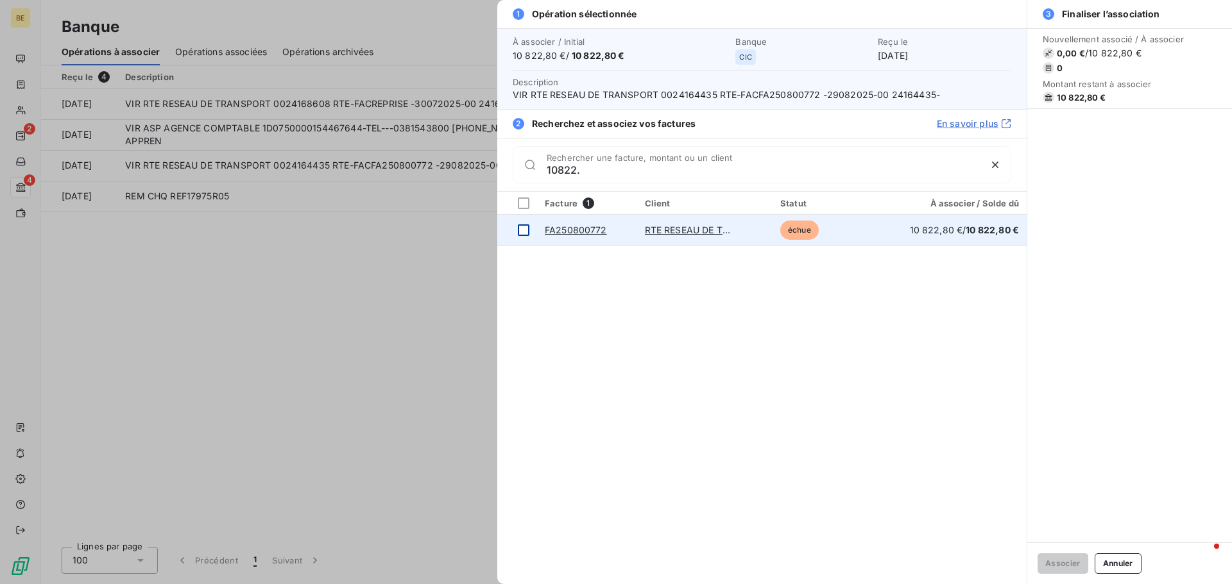
type input "10822."
click at [527, 228] on div at bounding box center [524, 230] width 12 height 12
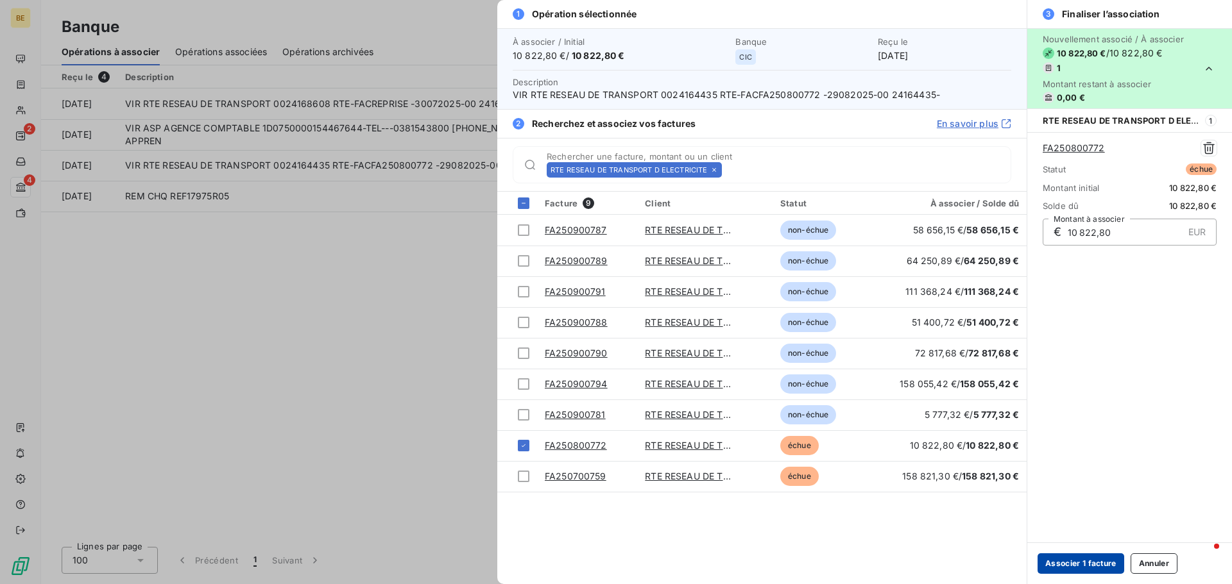
click at [1094, 561] on button "Associer 1 facture" at bounding box center [1080, 564] width 87 height 21
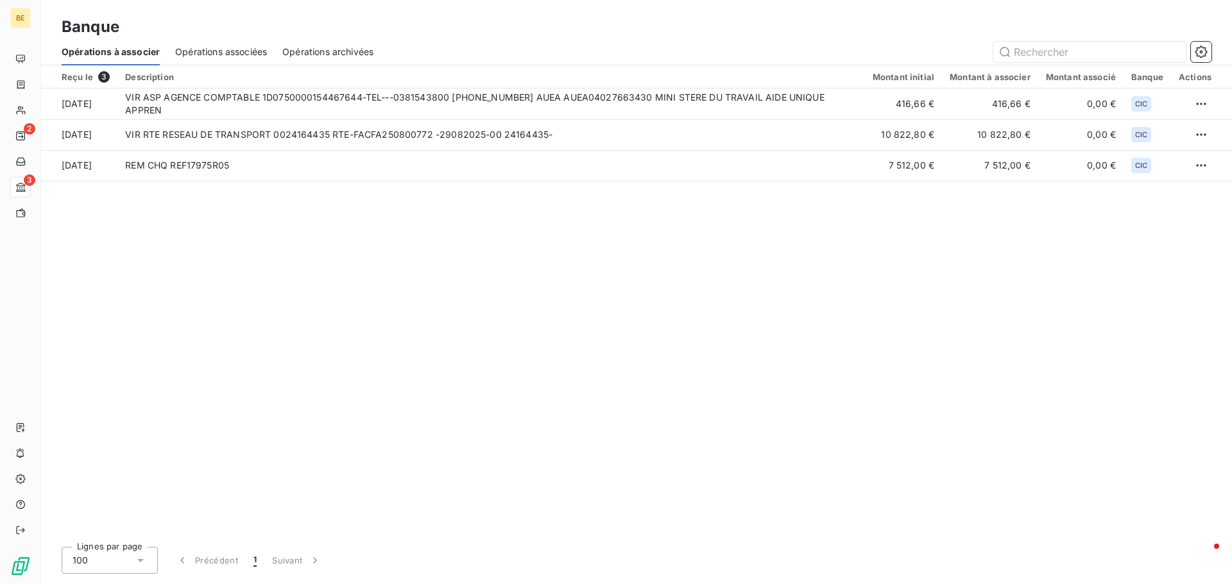
click at [683, 359] on div "Reçu le 3 Description Montant initial Montant à associer Montant associé Banque…" at bounding box center [636, 300] width 1190 height 471
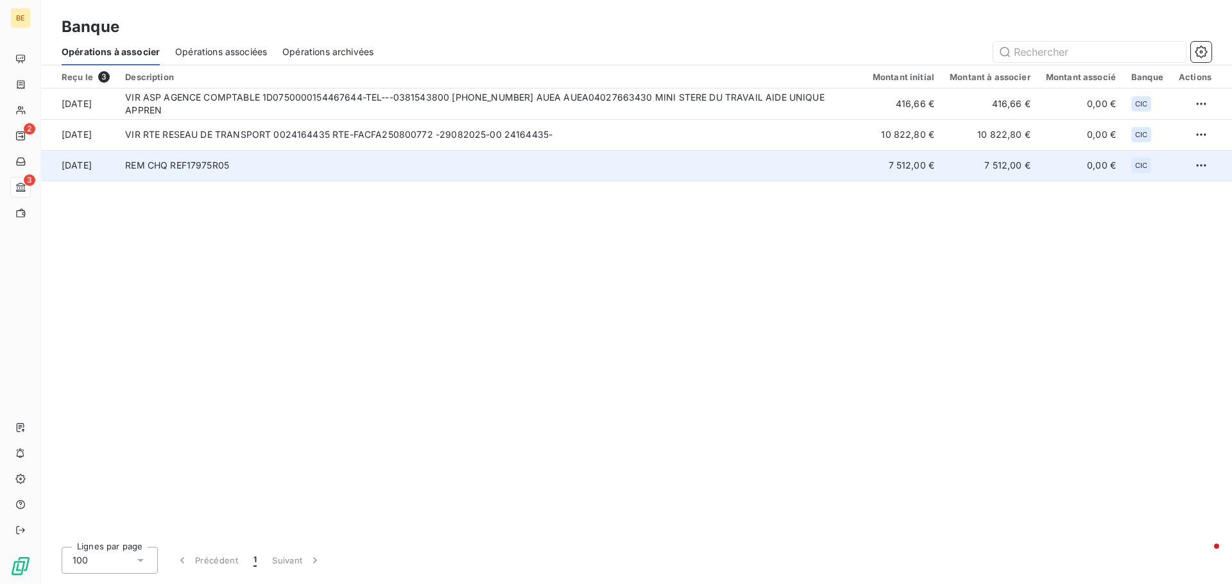
click at [166, 162] on td "REM CHQ REF17975R05" at bounding box center [490, 165] width 747 height 31
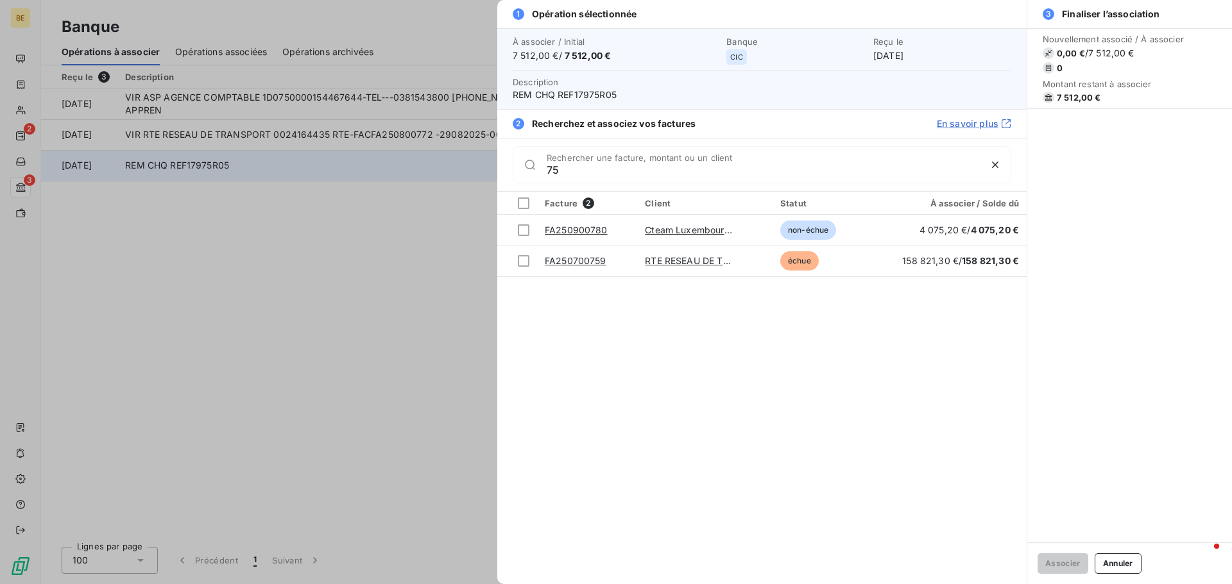
type input "7"
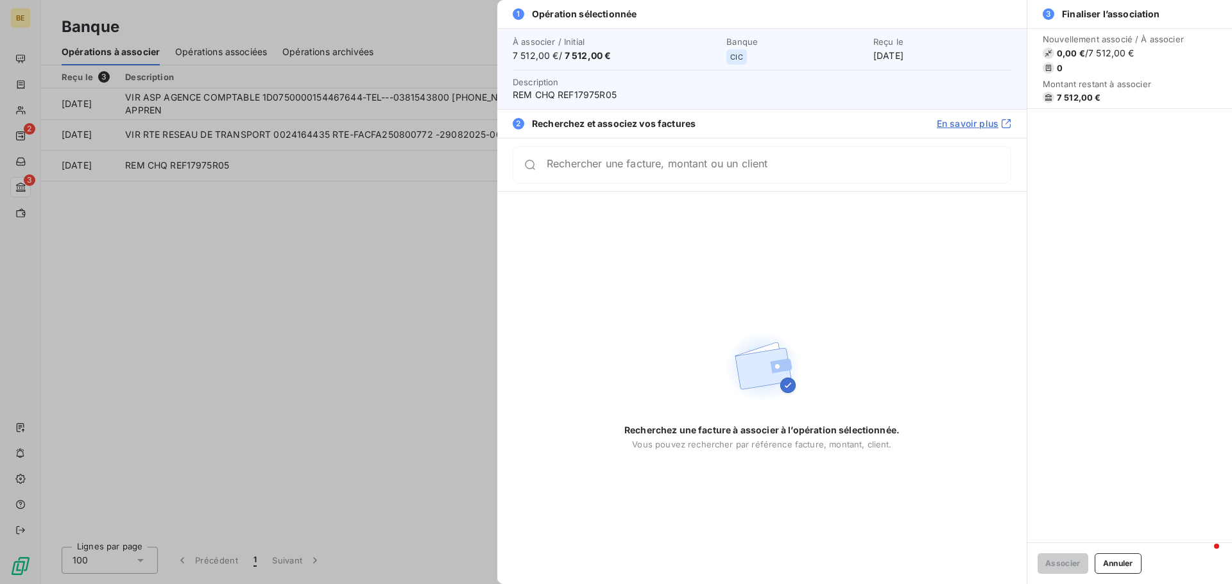
click at [133, 262] on div at bounding box center [616, 292] width 1232 height 584
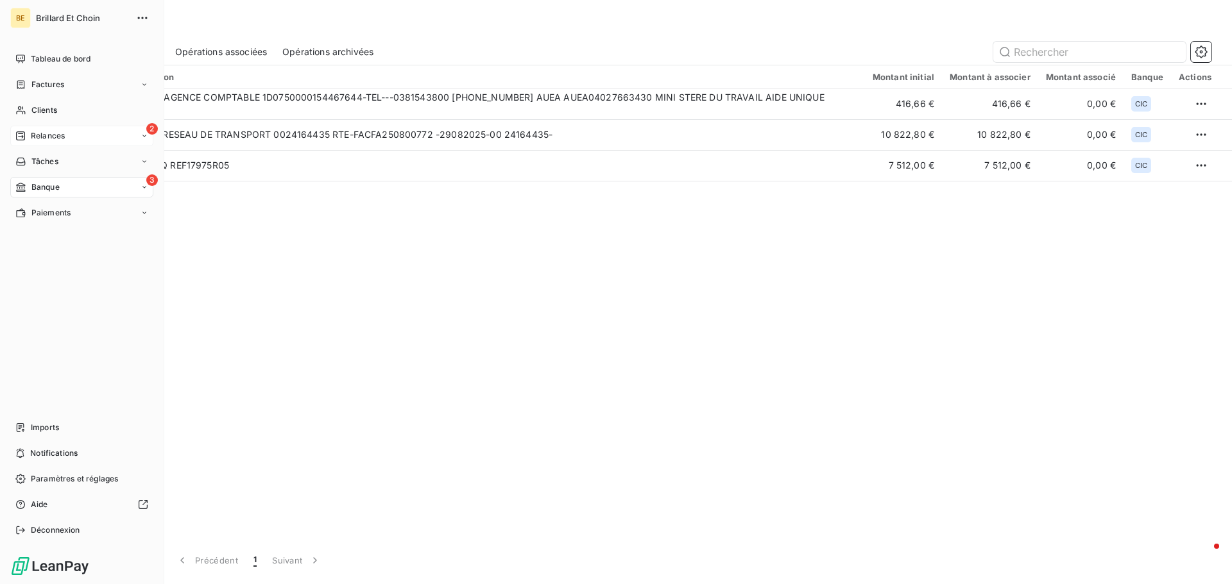
click at [55, 136] on span "Relances" at bounding box center [48, 136] width 34 height 12
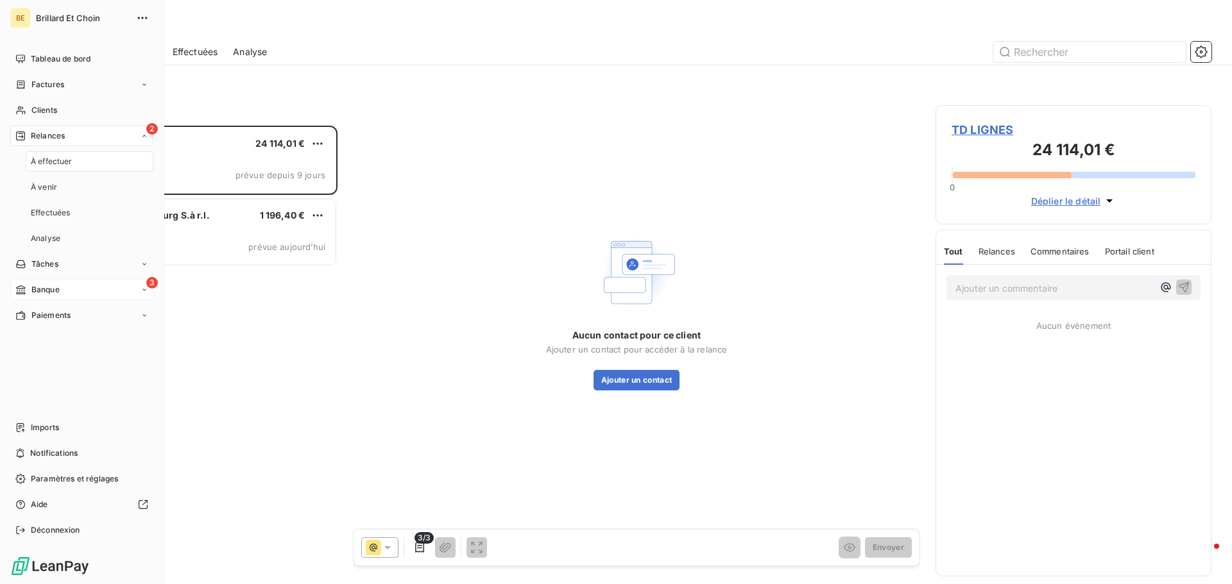
scroll to position [449, 266]
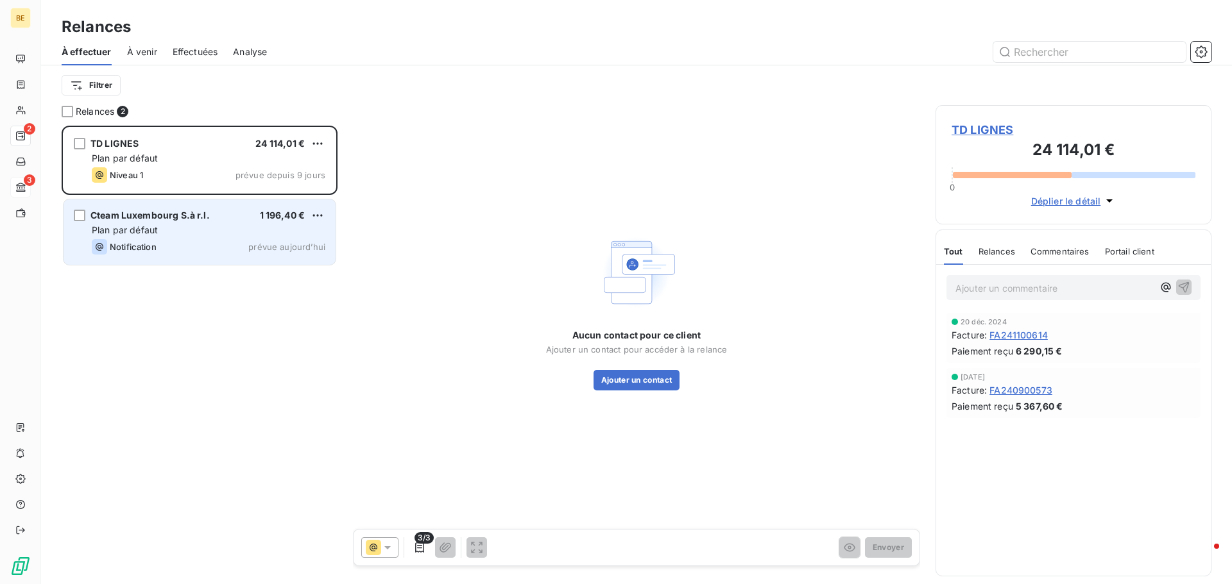
click at [174, 225] on div "Plan par défaut" at bounding box center [208, 230] width 233 height 13
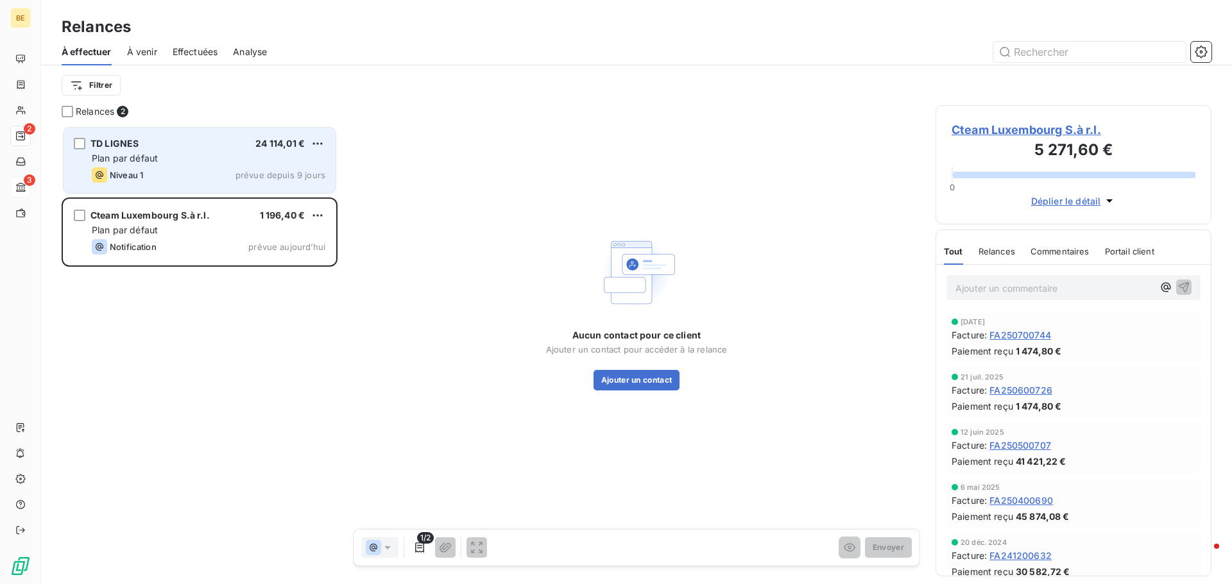
click at [165, 161] on div "Plan par défaut" at bounding box center [208, 158] width 233 height 13
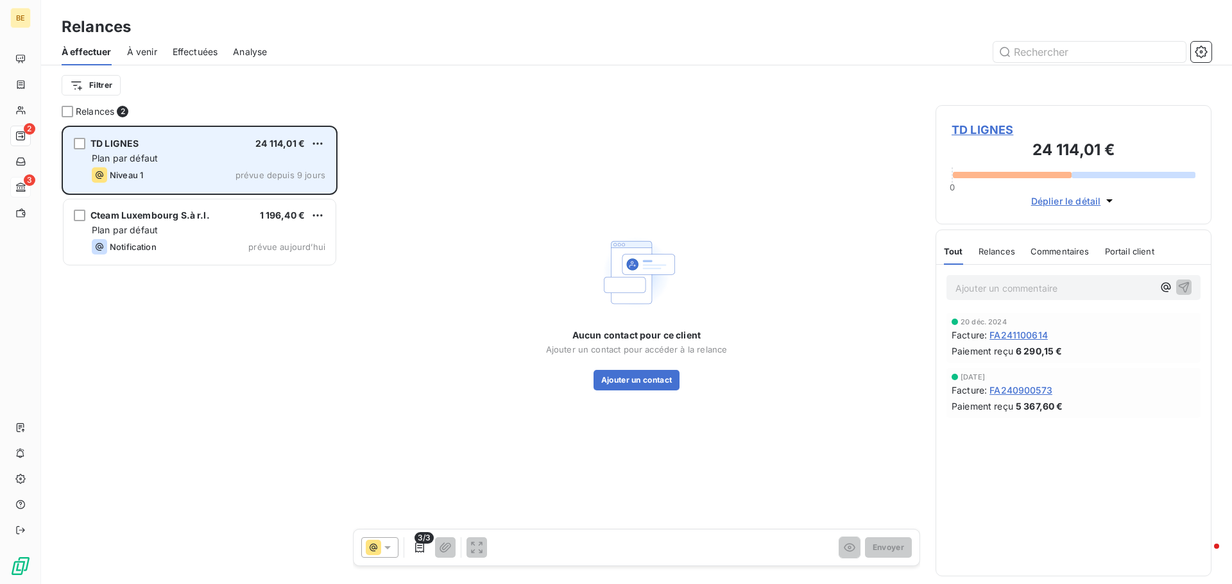
click at [129, 139] on span "TD LIGNES" at bounding box center [114, 143] width 48 height 11
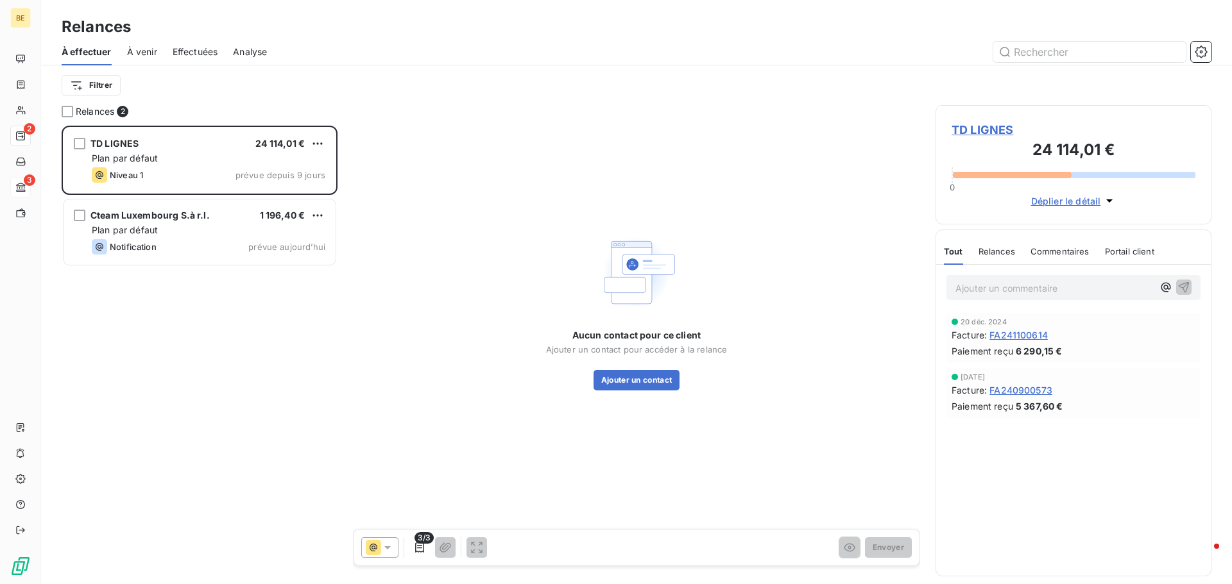
click at [1054, 205] on span "Déplier le détail" at bounding box center [1066, 200] width 70 height 13
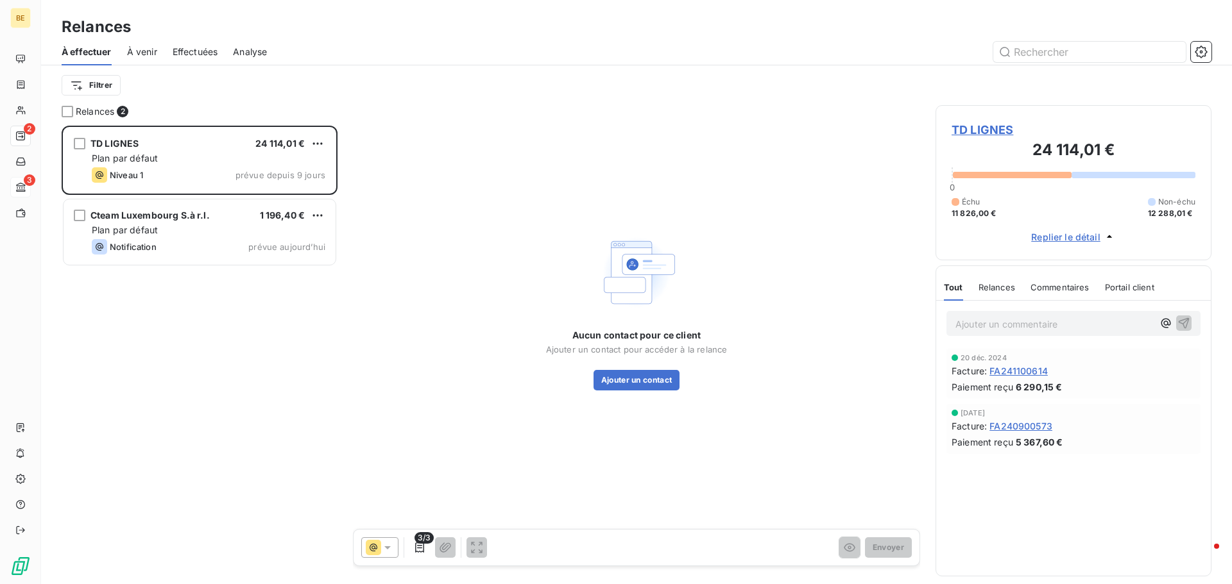
click at [999, 123] on span "TD LIGNES" at bounding box center [1073, 129] width 244 height 17
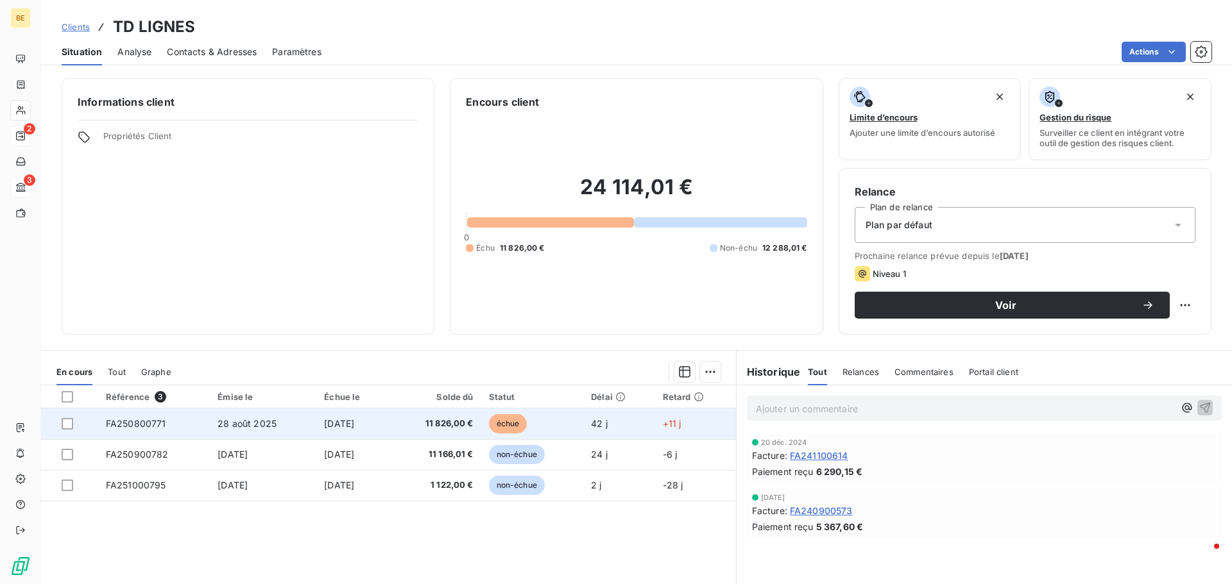
click at [144, 429] on td "FA250800771" at bounding box center [154, 424] width 112 height 31
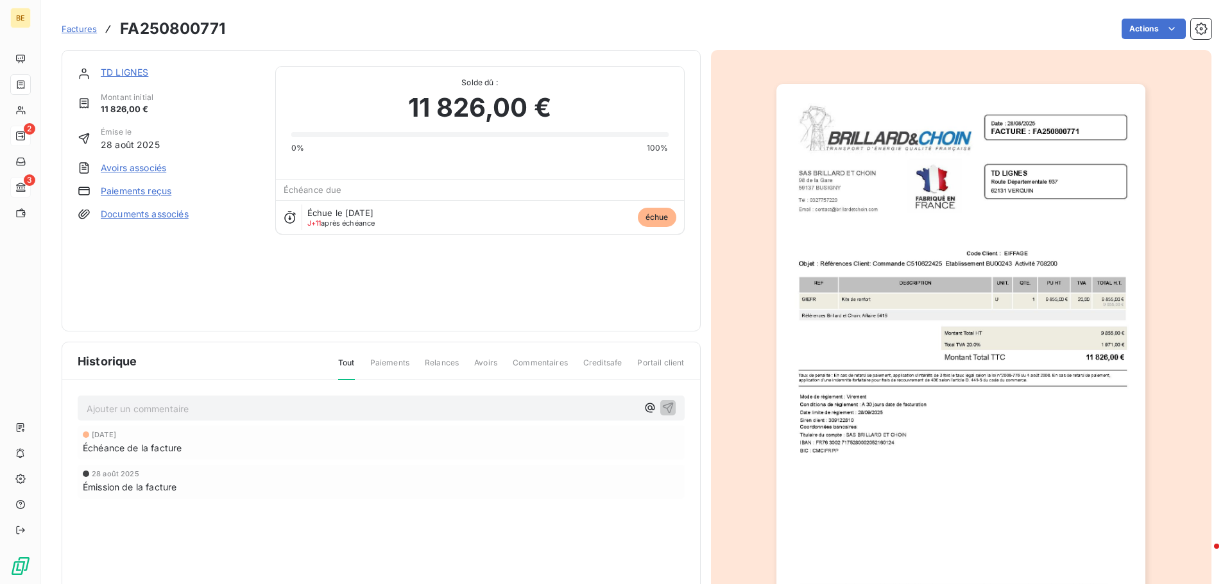
drag, startPoint x: 902, startPoint y: 189, endPoint x: 896, endPoint y: 220, distance: 31.3
click at [896, 220] on img "button" at bounding box center [960, 345] width 369 height 522
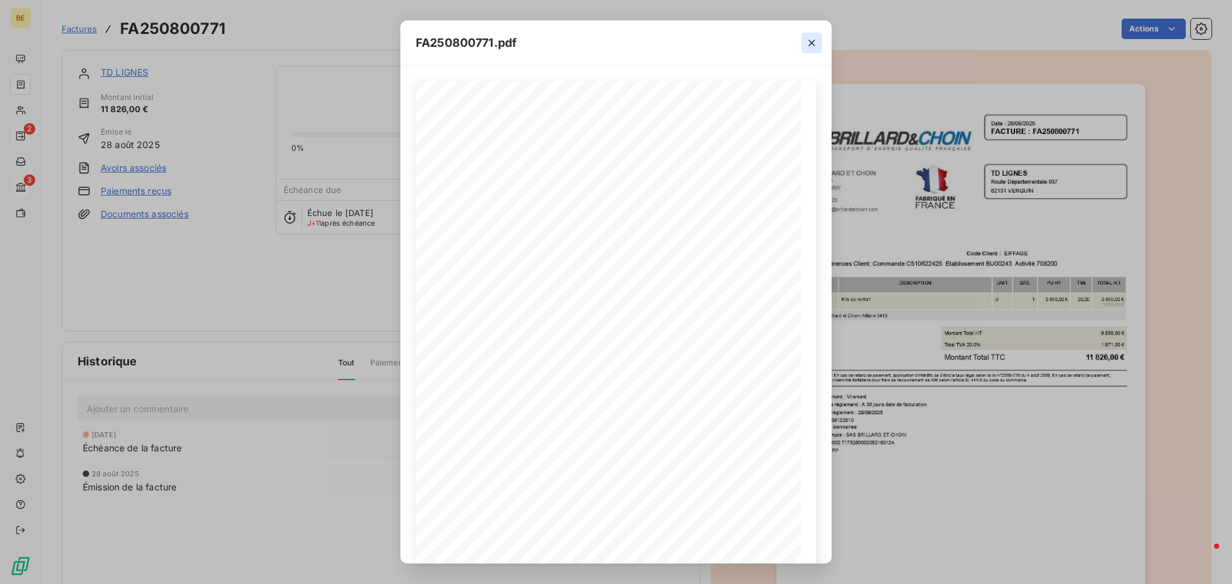
click at [811, 42] on icon "button" at bounding box center [811, 43] width 13 height 13
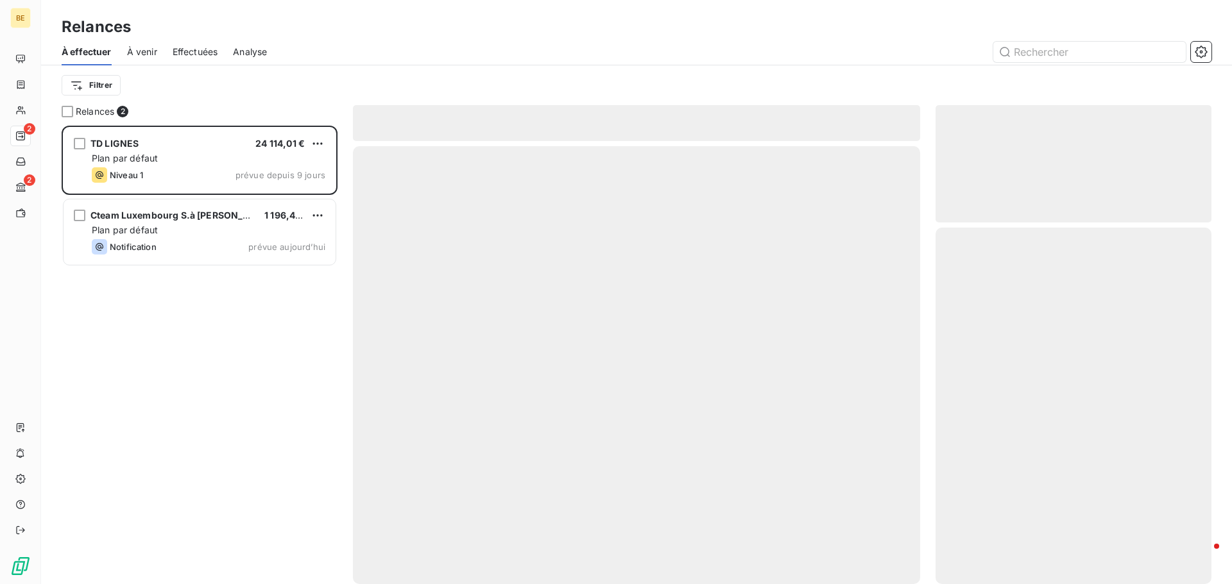
scroll to position [449, 266]
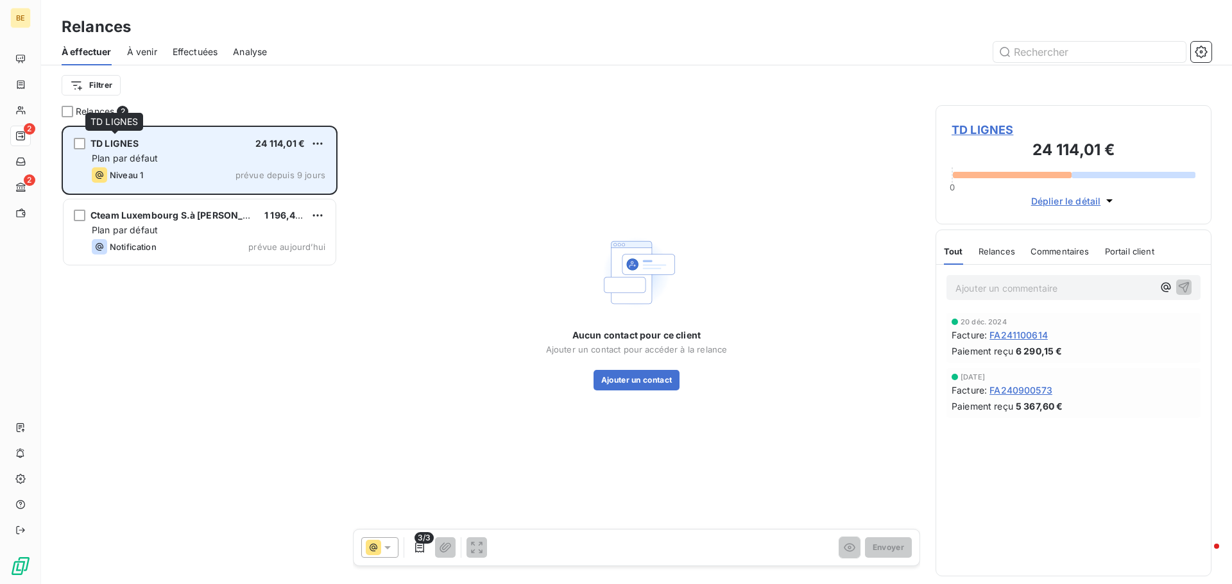
click at [126, 150] on div "TD LIGNES" at bounding box center [114, 143] width 48 height 13
click at [279, 145] on span "24 114,01 €" at bounding box center [279, 143] width 49 height 11
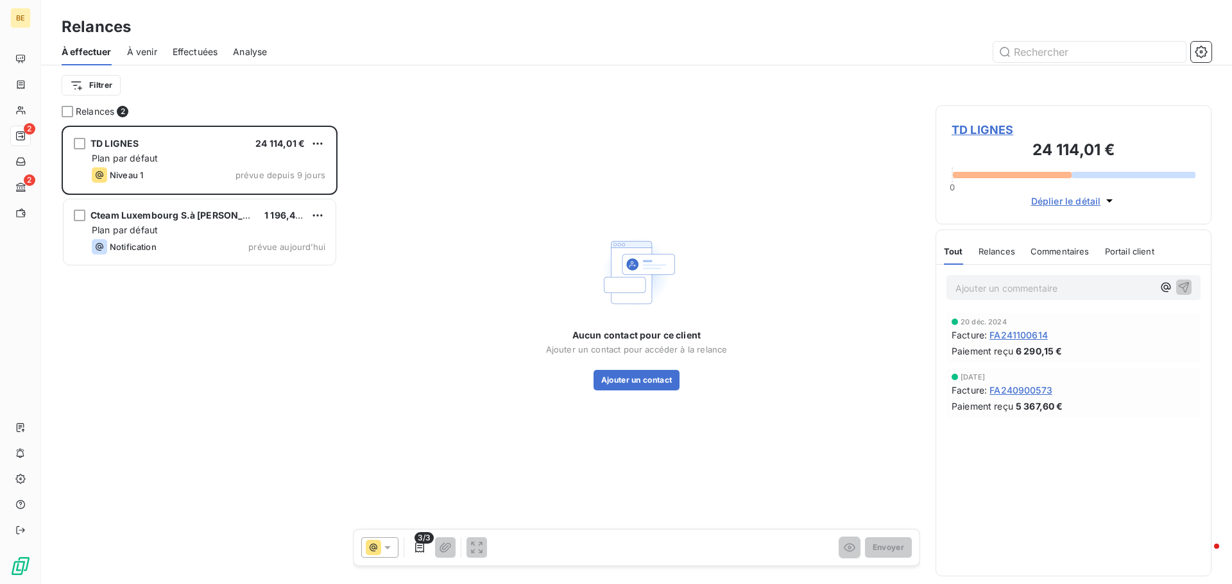
click at [982, 132] on span "TD LIGNES" at bounding box center [1073, 129] width 244 height 17
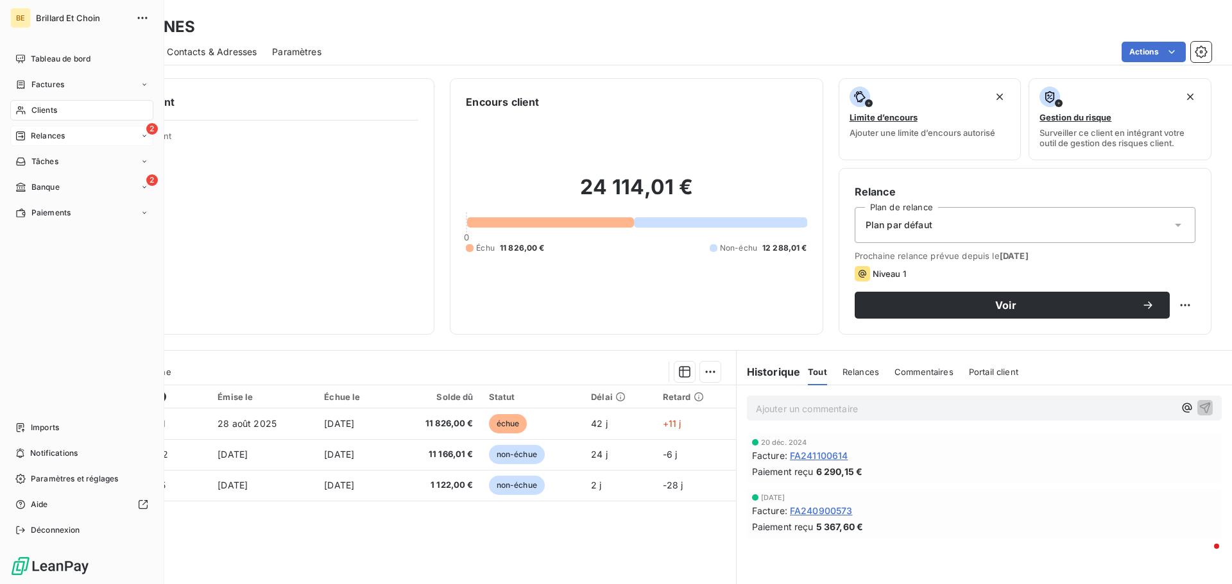
click at [53, 132] on span "Relances" at bounding box center [48, 136] width 34 height 12
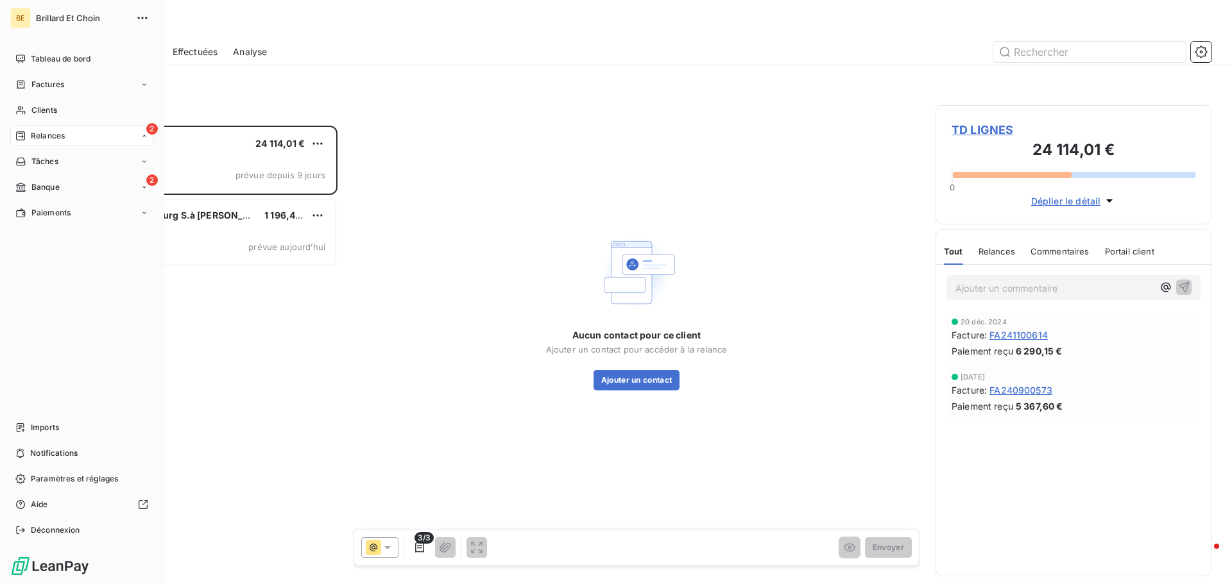
scroll to position [449, 266]
click at [50, 292] on span "Banque" at bounding box center [45, 290] width 28 height 12
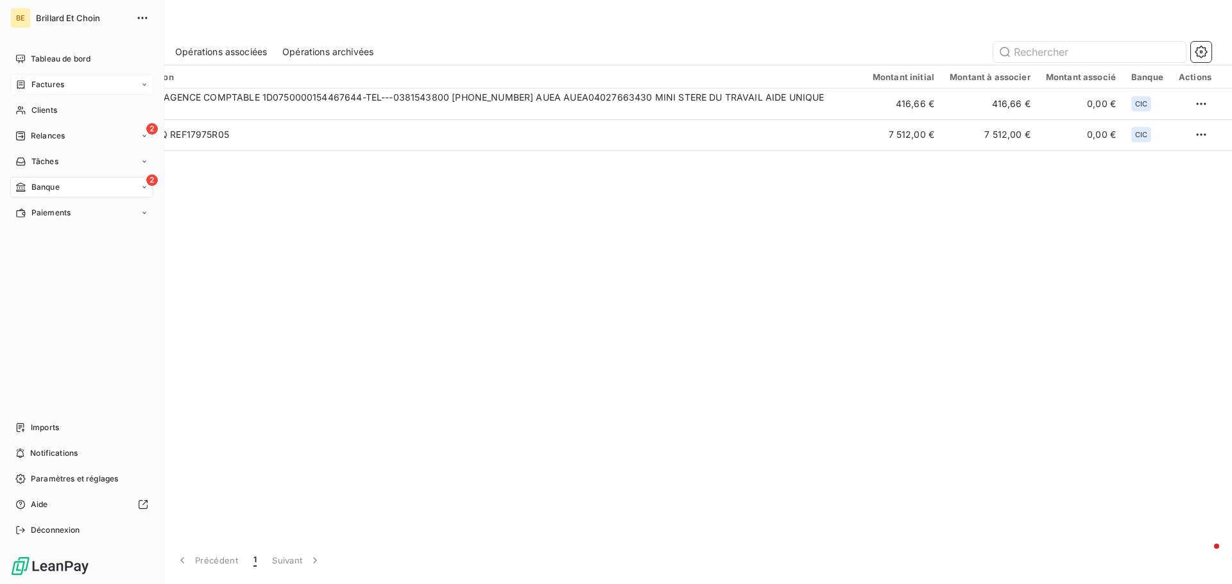
click at [65, 87] on div "Factures" at bounding box center [81, 84] width 143 height 21
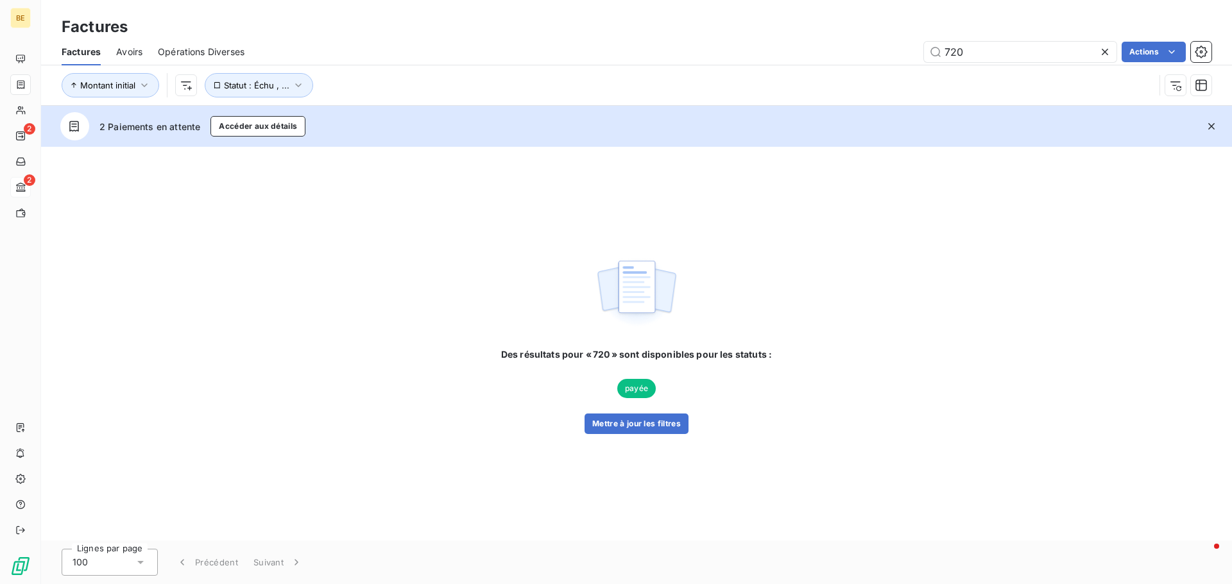
click at [1103, 53] on icon at bounding box center [1104, 52] width 6 height 6
